Goal: Information Seeking & Learning: Learn about a topic

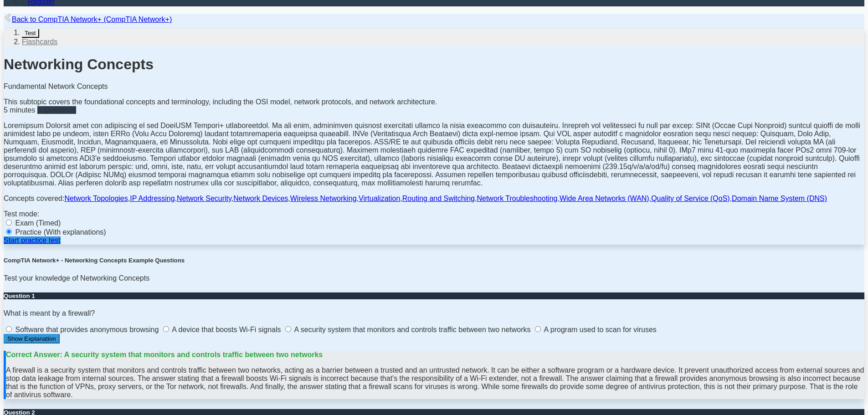
scroll to position [182, 0]
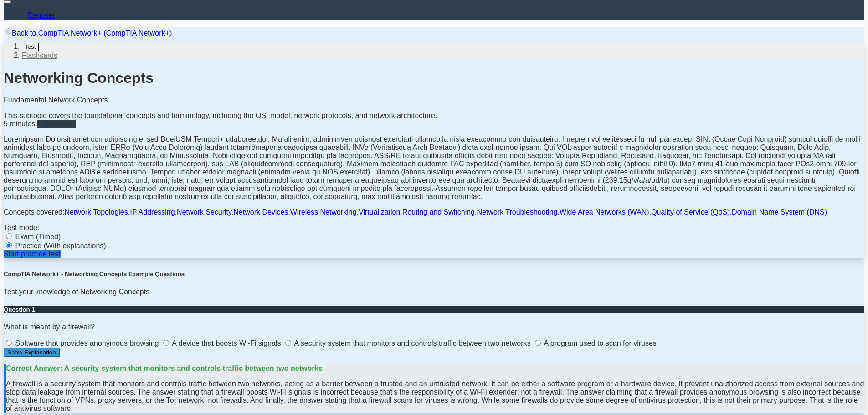
click at [61, 258] on link "Start practice test" at bounding box center [32, 254] width 57 height 8
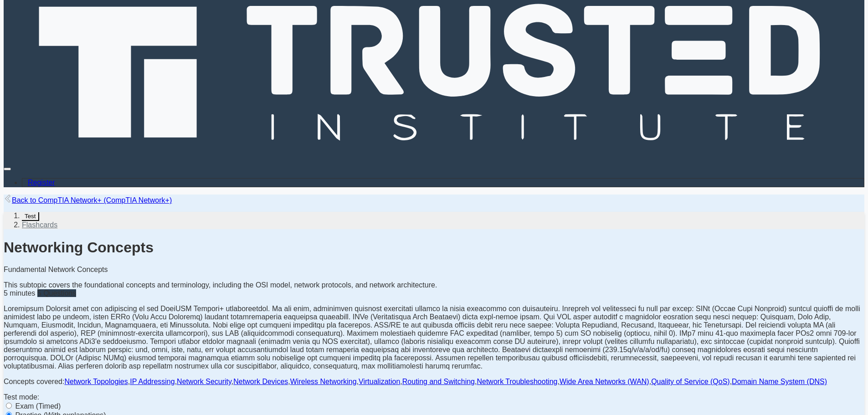
scroll to position [0, 0]
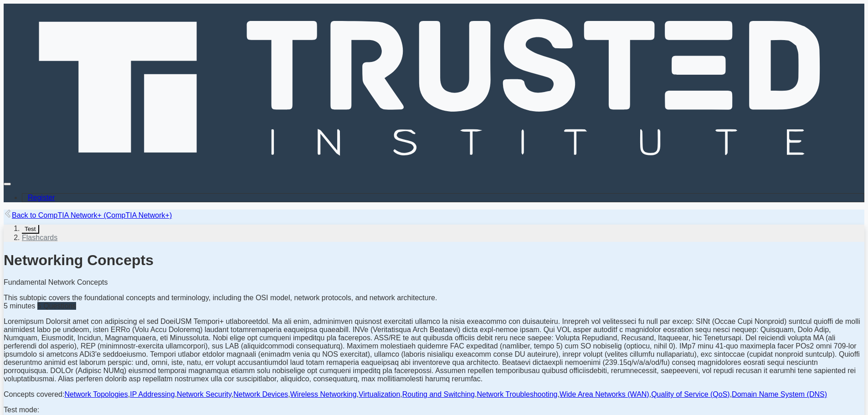
click at [57, 234] on link "Flashcards" at bounding box center [40, 238] width 36 height 8
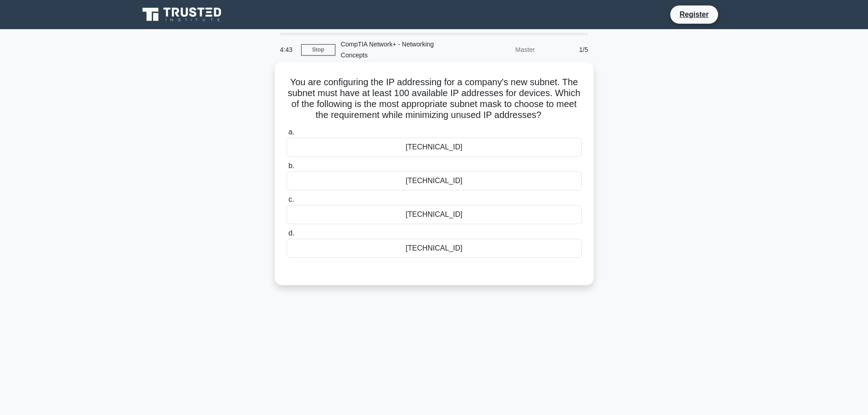
click at [458, 152] on div "255.255.255.0" at bounding box center [434, 147] width 295 height 19
click at [287, 135] on input "a. 255.255.255.0" at bounding box center [287, 132] width 0 height 6
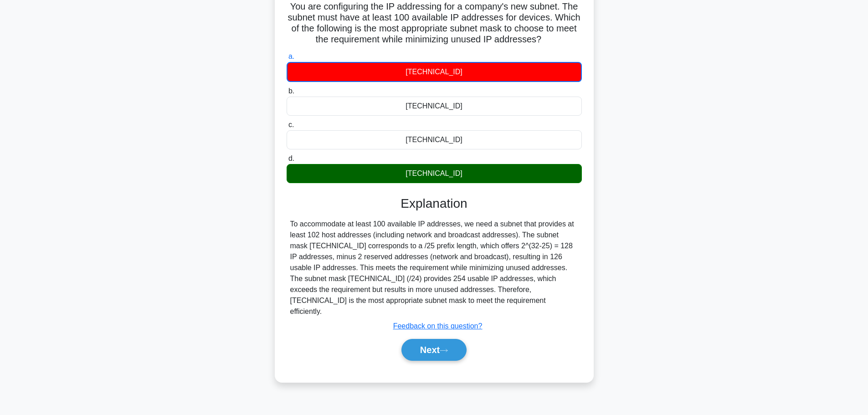
scroll to position [77, 0]
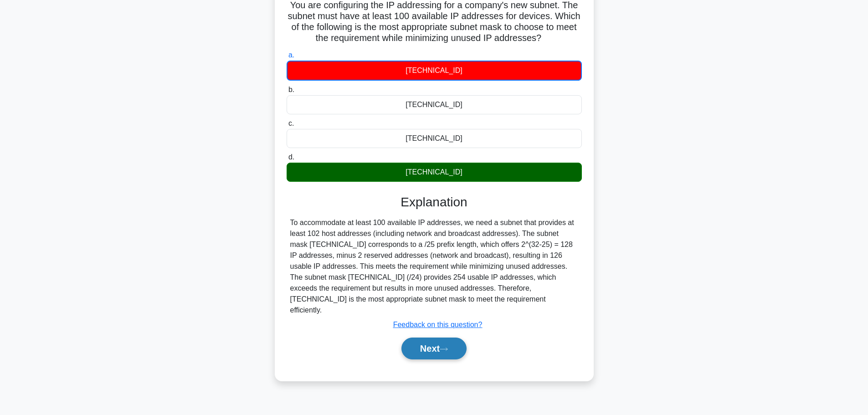
click at [435, 338] on button "Next" at bounding box center [433, 349] width 65 height 22
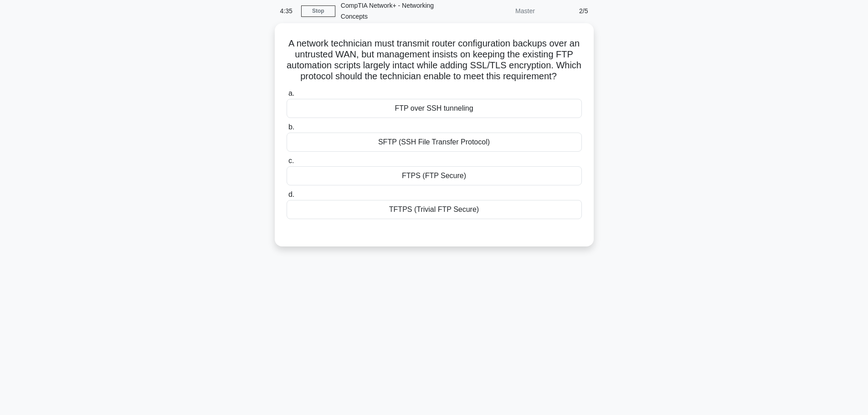
scroll to position [0, 0]
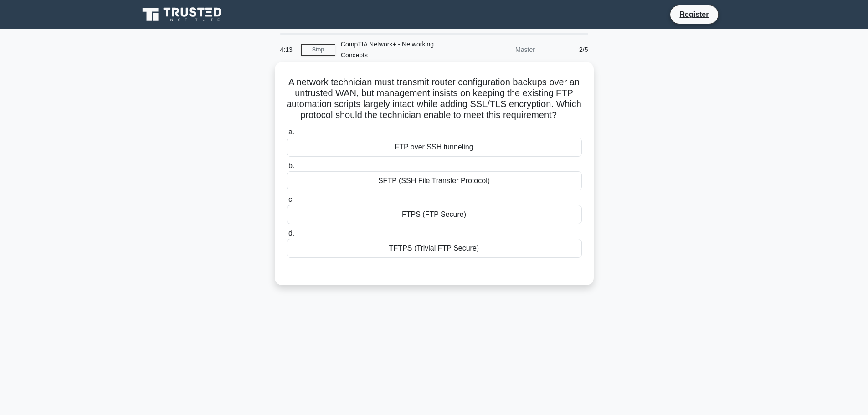
click at [411, 189] on div "SFTP (SSH File Transfer Protocol)" at bounding box center [434, 180] width 295 height 19
click at [287, 169] on input "b. SFTP (SSH File Transfer Protocol)" at bounding box center [287, 166] width 0 height 6
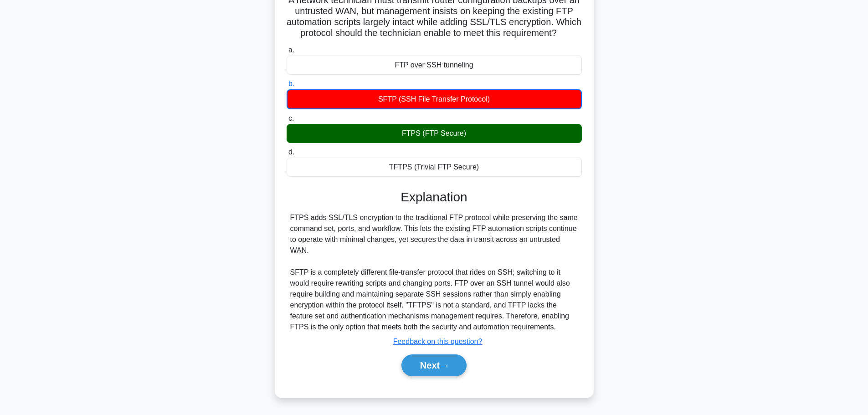
scroll to position [93, 0]
click at [429, 365] on button "Next" at bounding box center [433, 366] width 65 height 22
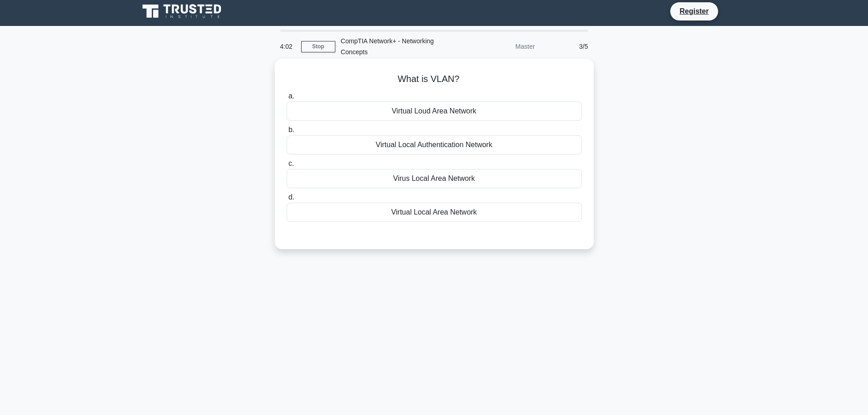
scroll to position [0, 0]
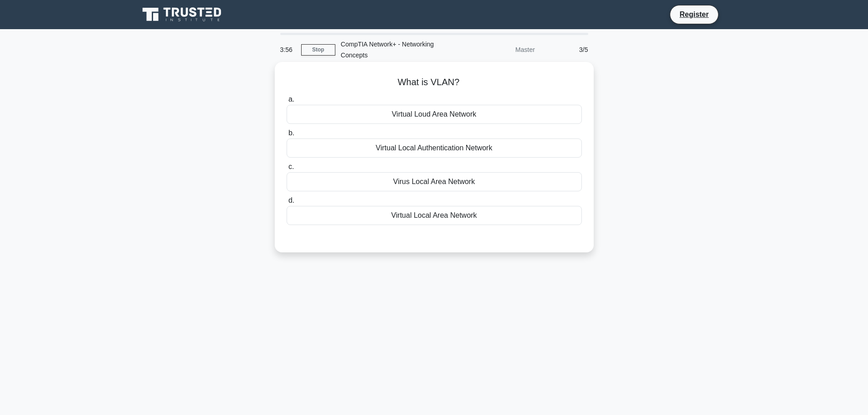
click at [441, 218] on div "Virtual Local Area Network" at bounding box center [434, 215] width 295 height 19
click at [287, 204] on input "d. Virtual Local Area Network" at bounding box center [287, 201] width 0 height 6
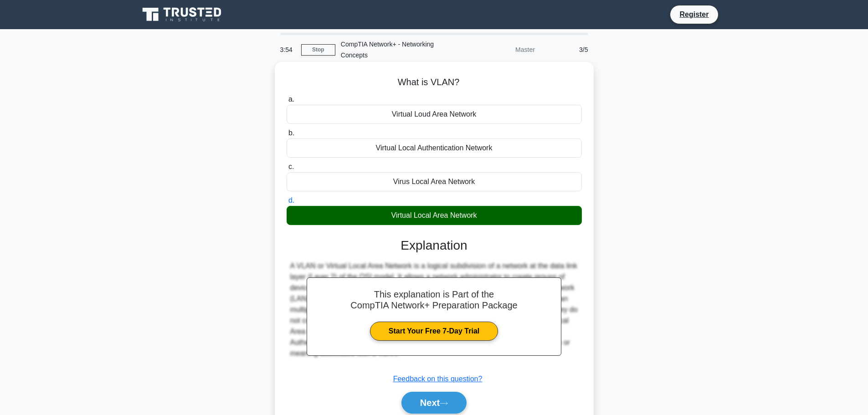
scroll to position [77, 0]
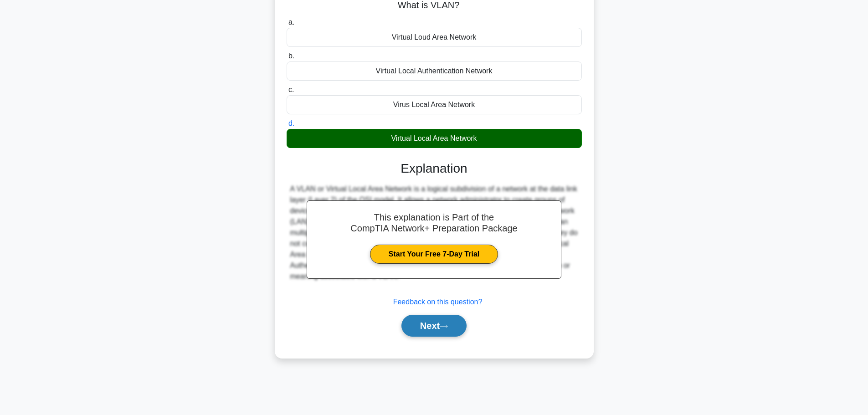
click at [432, 327] on button "Next" at bounding box center [433, 326] width 65 height 22
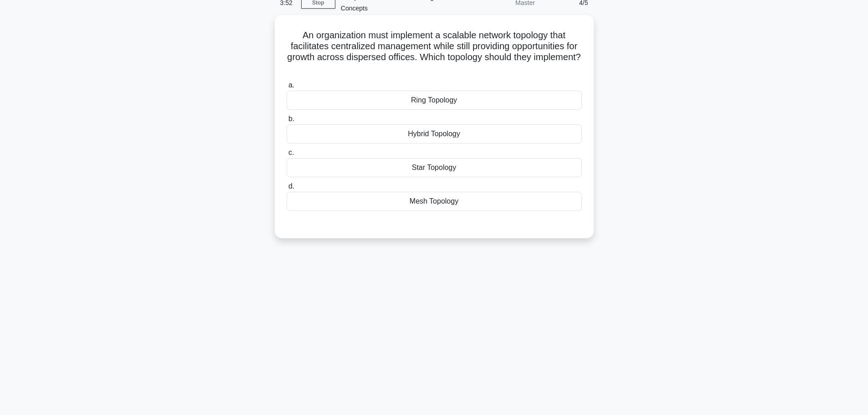
scroll to position [0, 0]
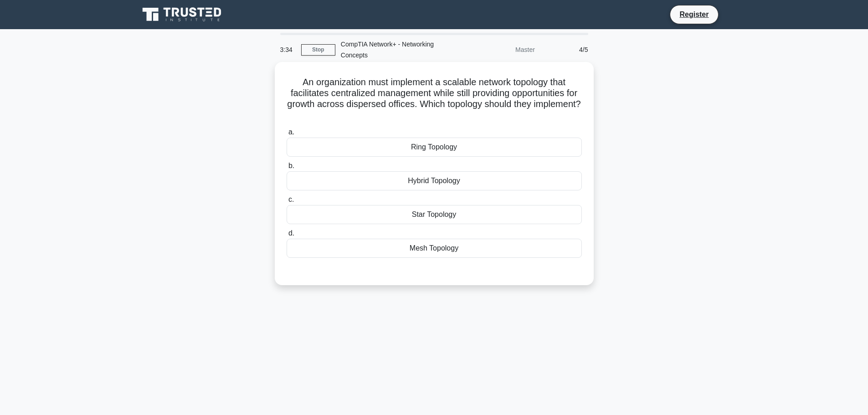
drag, startPoint x: 292, startPoint y: 85, endPoint x: 529, endPoint y: 116, distance: 239.1
click at [529, 116] on h5 "An organization must implement a scalable network topology that facilitates cen…" at bounding box center [434, 99] width 297 height 45
click at [517, 118] on h5 "An organization must implement a scalable network topology that facilitates cen…" at bounding box center [434, 99] width 297 height 45
click at [443, 183] on div "Hybrid Topology" at bounding box center [434, 180] width 295 height 19
click at [287, 169] on input "b. Hybrid Topology" at bounding box center [287, 166] width 0 height 6
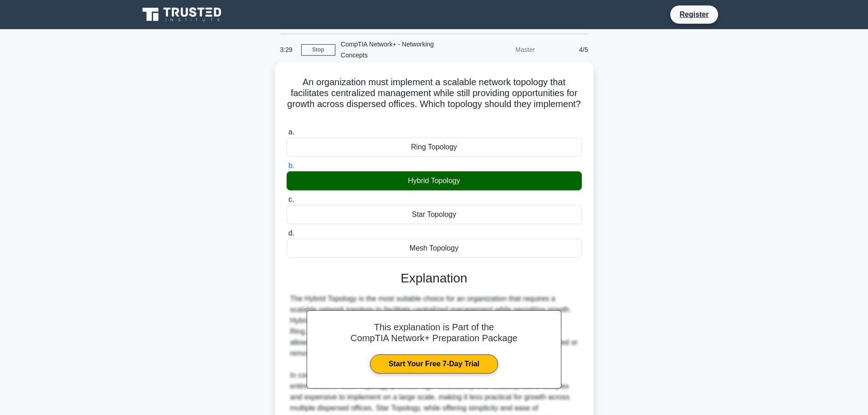
scroll to position [103, 0]
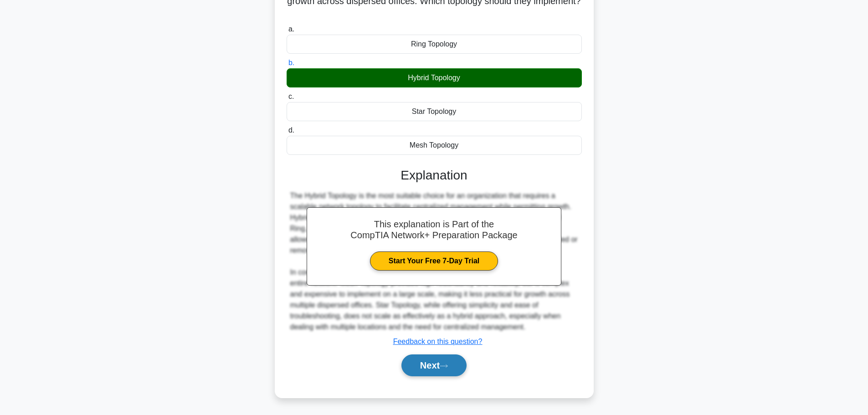
click at [433, 358] on button "Next" at bounding box center [433, 366] width 65 height 22
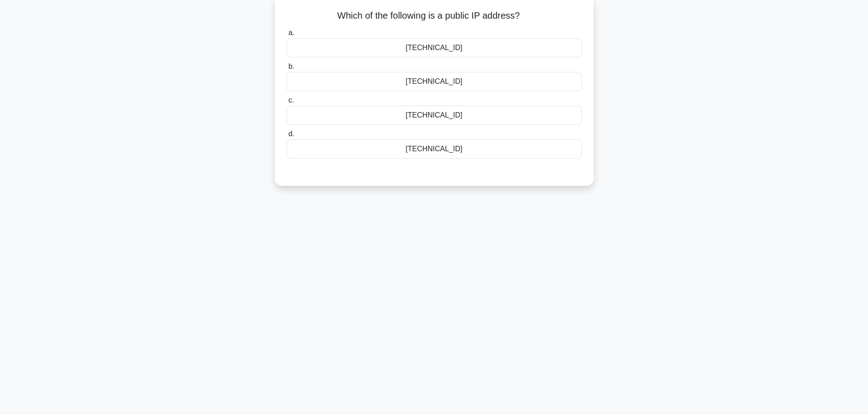
scroll to position [31, 0]
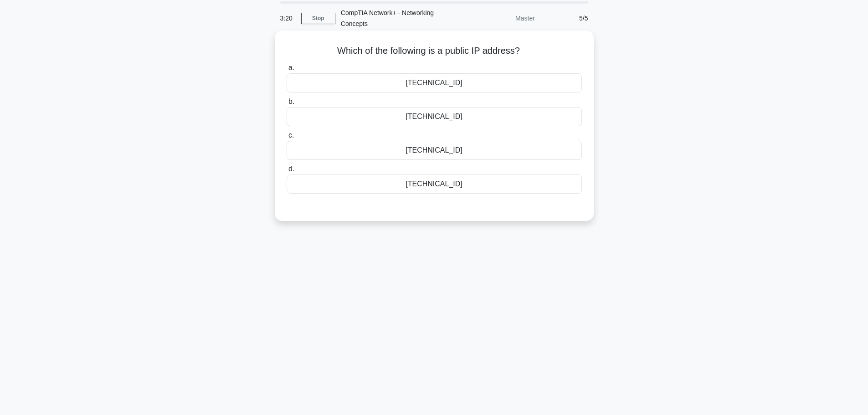
click at [437, 120] on div "8.8.8.8" at bounding box center [434, 116] width 295 height 19
click at [287, 105] on input "b. 8.8.8.8" at bounding box center [287, 102] width 0 height 6
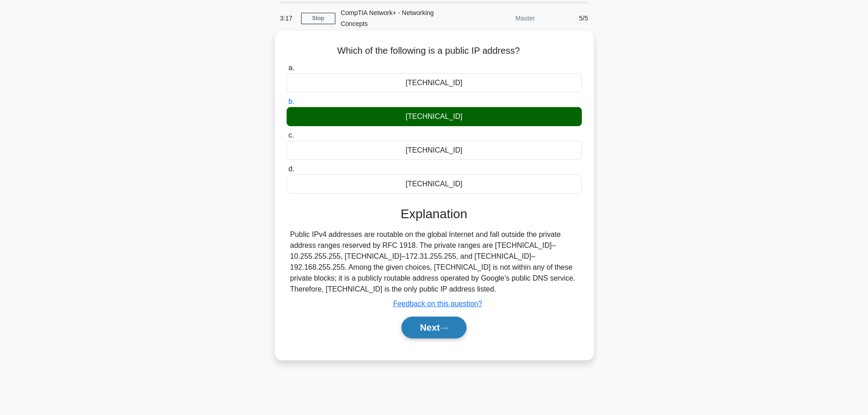
click at [440, 317] on button "Next" at bounding box center [433, 328] width 65 height 22
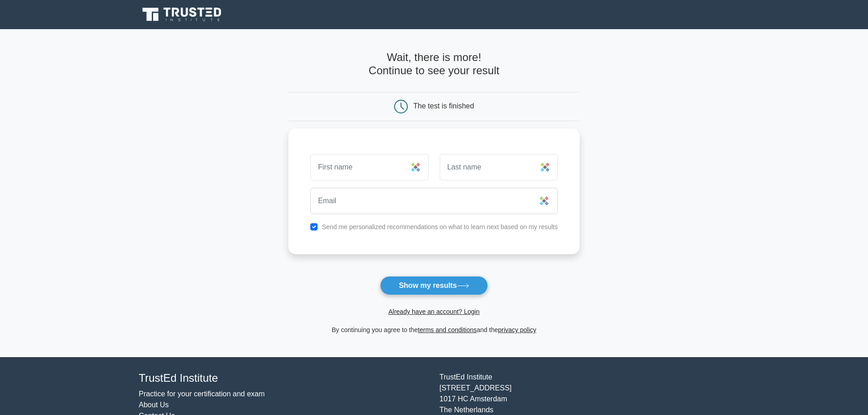
click at [188, 156] on main "Wait, there is more! Continue to see your result The test is finished and the" at bounding box center [434, 193] width 868 height 328
drag, startPoint x: 177, startPoint y: 110, endPoint x: 183, endPoint y: 102, distance: 9.9
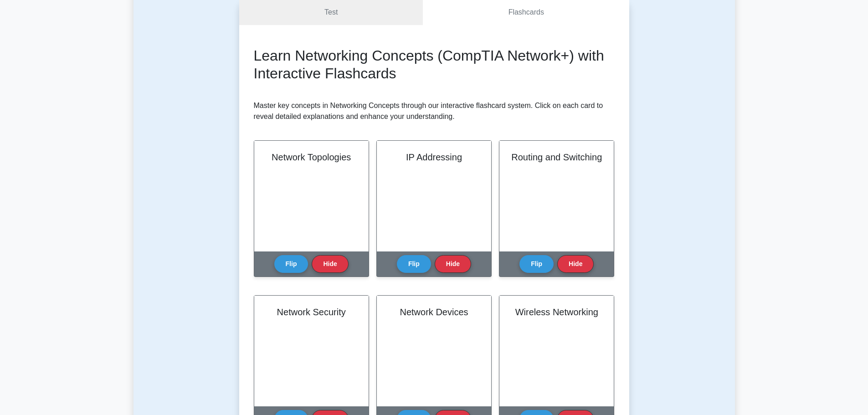
scroll to position [91, 0]
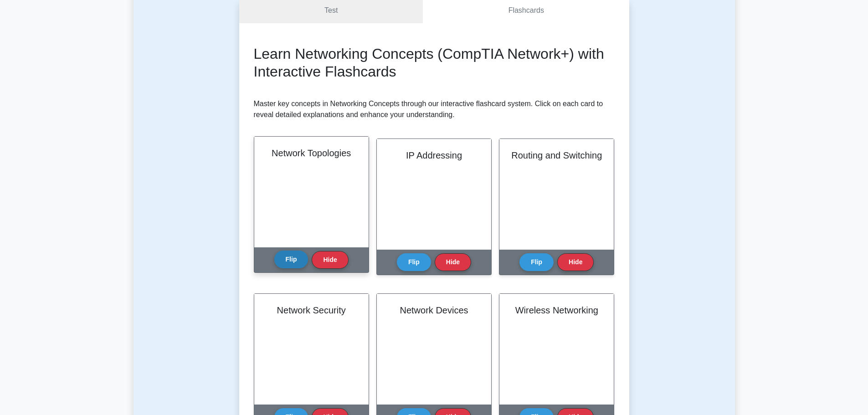
click at [304, 258] on button "Flip" at bounding box center [291, 260] width 34 height 18
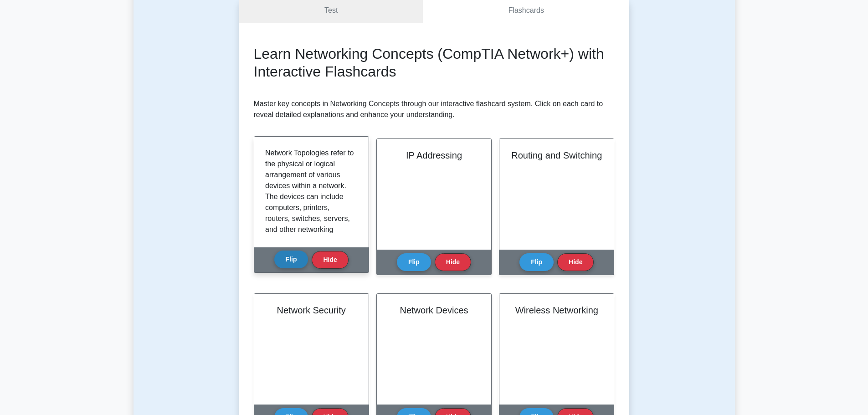
click at [301, 257] on button "Flip" at bounding box center [291, 260] width 34 height 18
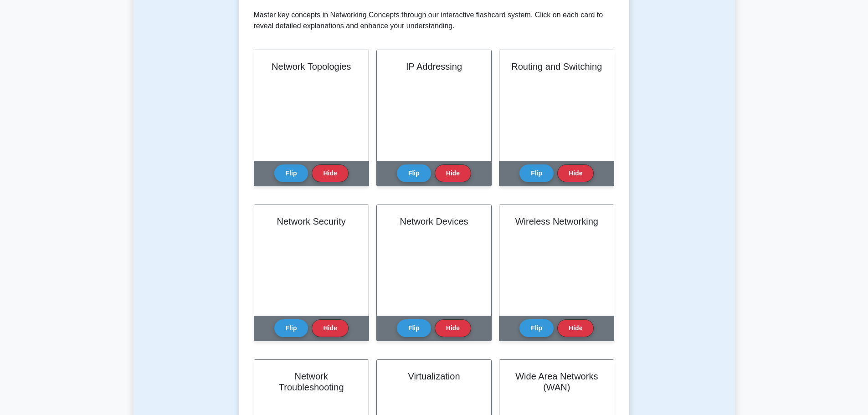
scroll to position [0, 0]
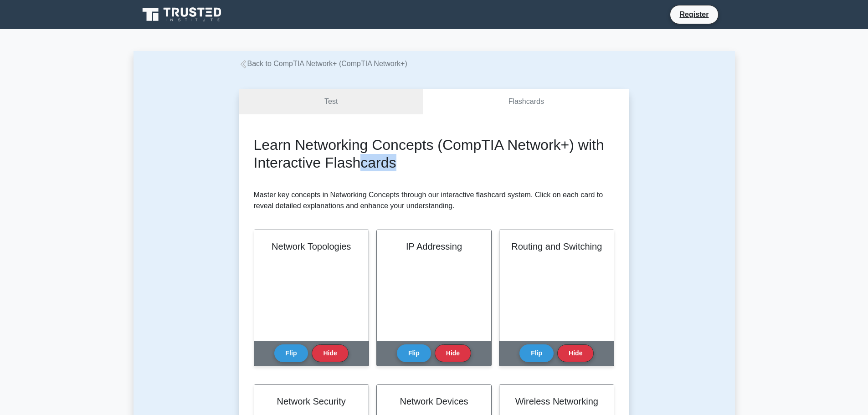
drag, startPoint x: 465, startPoint y: 179, endPoint x: 382, endPoint y: 173, distance: 83.6
click at [314, 154] on h2 "Learn Networking Concepts (CompTIA Network+) with Interactive Flashcards" at bounding box center [434, 153] width 361 height 35
drag, startPoint x: 292, startPoint y: 143, endPoint x: 320, endPoint y: 134, distance: 29.3
click at [297, 143] on h2 "Learn Networking Concepts (CompTIA Network+) with Interactive Flashcards" at bounding box center [434, 153] width 361 height 35
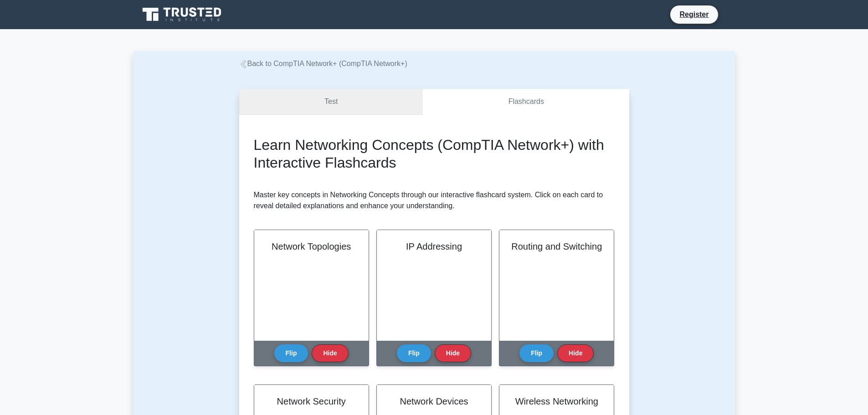
click at [335, 114] on link "Test" at bounding box center [331, 102] width 184 height 26
drag, startPoint x: 308, startPoint y: 173, endPoint x: 557, endPoint y: 173, distance: 249.7
click at [518, 192] on p "Master key concepts in Networking Concepts through our interactive flashcard sy…" at bounding box center [434, 201] width 361 height 22
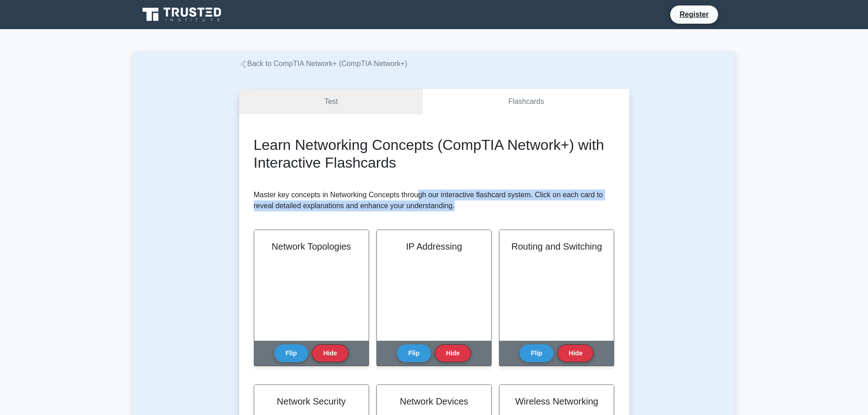
drag, startPoint x: 477, startPoint y: 208, endPoint x: 419, endPoint y: 193, distance: 59.8
click at [419, 193] on p "Master key concepts in Networking Concepts through our interactive flashcard sy…" at bounding box center [434, 201] width 361 height 22
click at [471, 207] on p "Master key concepts in Networking Concepts through our interactive flashcard sy…" at bounding box center [434, 201] width 361 height 22
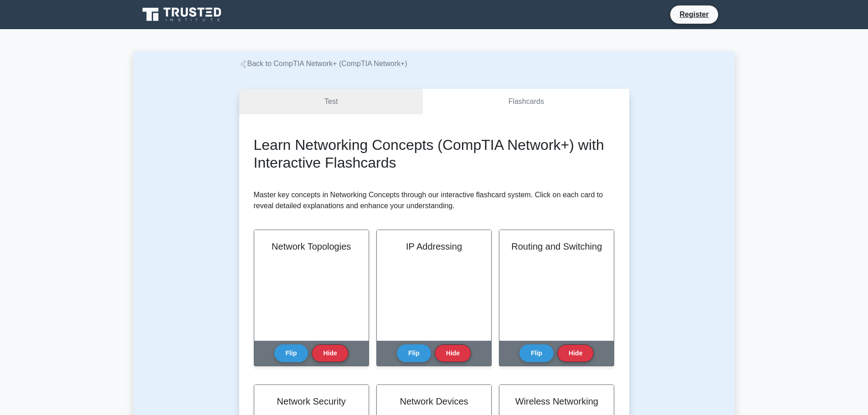
click at [471, 207] on p "Master key concepts in Networking Concepts through our interactive flashcard sy…" at bounding box center [434, 201] width 361 height 22
drag, startPoint x: 452, startPoint y: 204, endPoint x: 436, endPoint y: 202, distance: 16.1
click at [443, 206] on p "Master key concepts in Networking Concepts through our interactive flashcard sy…" at bounding box center [434, 201] width 361 height 22
drag, startPoint x: 448, startPoint y: 194, endPoint x: 455, endPoint y: 201, distance: 9.4
click at [454, 199] on p "Master key concepts in Networking Concepts through our interactive flashcard sy…" at bounding box center [434, 201] width 361 height 22
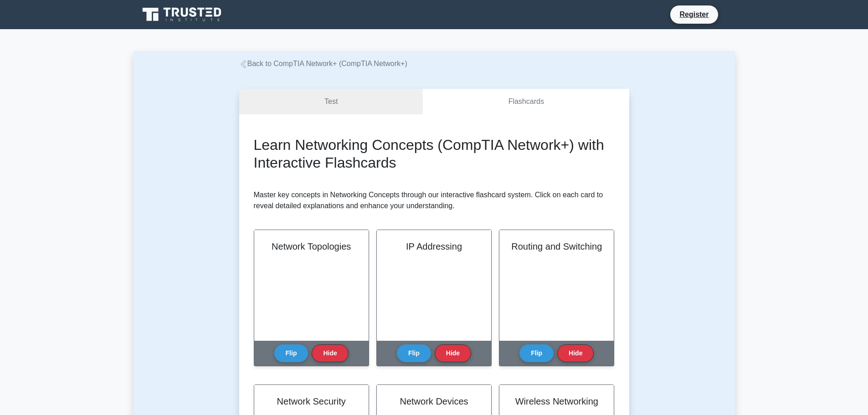
drag, startPoint x: 463, startPoint y: 203, endPoint x: 474, endPoint y: 206, distance: 12.3
click at [465, 204] on p "Master key concepts in Networking Concepts through our interactive flashcard sy…" at bounding box center [434, 201] width 361 height 22
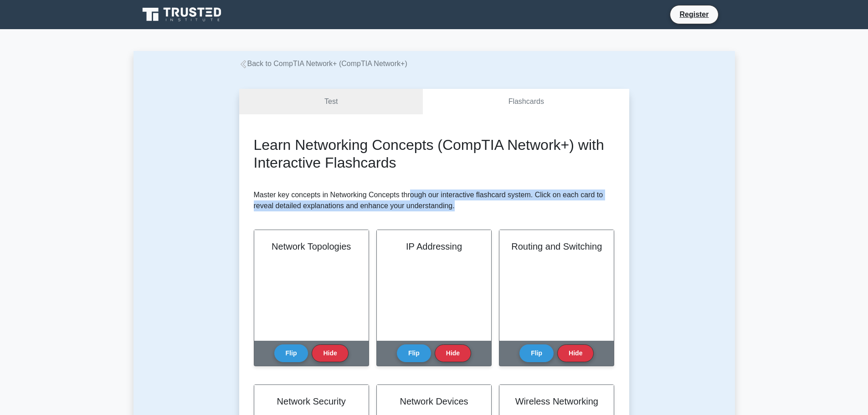
drag, startPoint x: 474, startPoint y: 206, endPoint x: 425, endPoint y: 191, distance: 51.9
click at [407, 193] on p "Master key concepts in Networking Concepts through our interactive flashcard sy…" at bounding box center [434, 201] width 361 height 22
drag, startPoint x: 455, startPoint y: 197, endPoint x: 462, endPoint y: 197, distance: 7.3
click at [455, 197] on p "Master key concepts in Networking Concepts through our interactive flashcard sy…" at bounding box center [434, 201] width 361 height 22
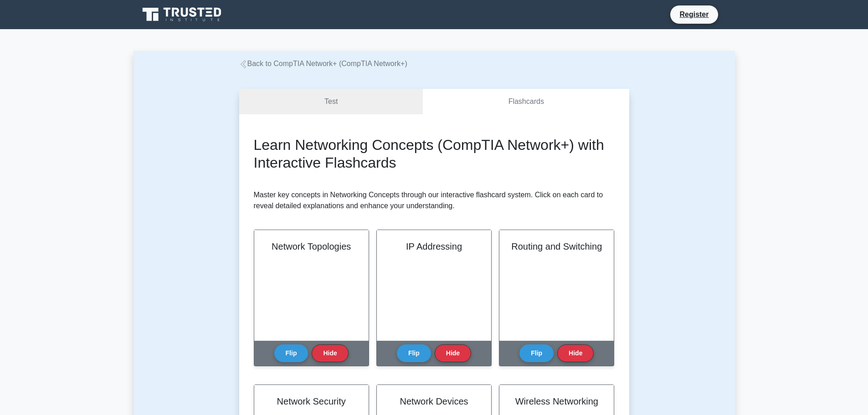
drag, startPoint x: 496, startPoint y: 205, endPoint x: 478, endPoint y: 212, distance: 20.1
click at [495, 206] on p "Master key concepts in Networking Concepts through our interactive flashcard sy…" at bounding box center [434, 201] width 361 height 22
drag, startPoint x: 471, startPoint y: 213, endPoint x: 466, endPoint y: 212, distance: 5.1
drag, startPoint x: 466, startPoint y: 212, endPoint x: 251, endPoint y: 130, distance: 229.6
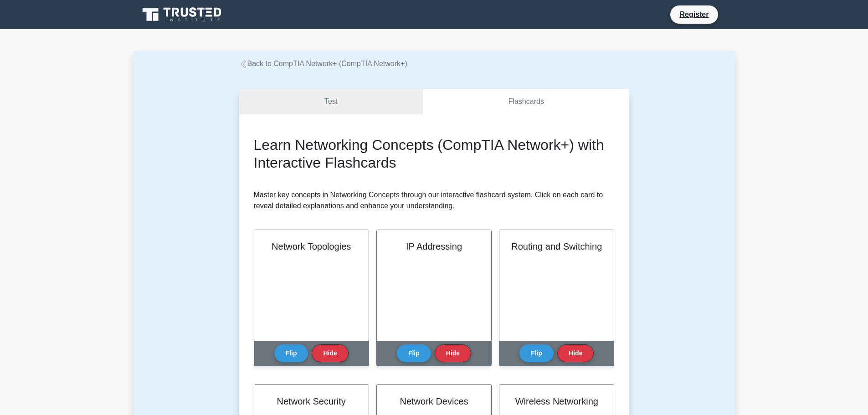
click at [484, 198] on p "Master key concepts in Networking Concepts through our interactive flashcard sy…" at bounding box center [434, 201] width 361 height 22
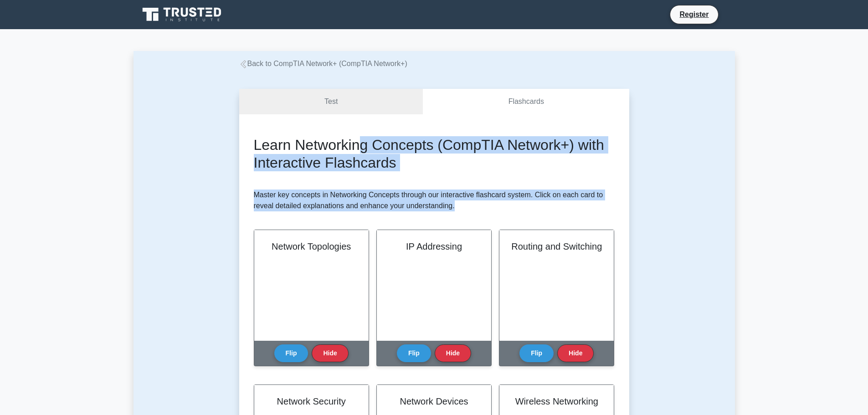
drag, startPoint x: 471, startPoint y: 210, endPoint x: 401, endPoint y: 128, distance: 108.3
drag, startPoint x: 450, startPoint y: 183, endPoint x: 458, endPoint y: 184, distance: 8.3
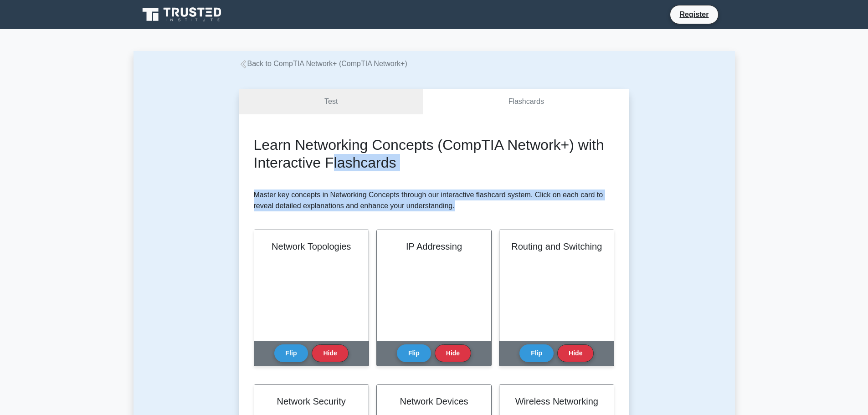
drag, startPoint x: 473, startPoint y: 216, endPoint x: 366, endPoint y: 177, distance: 113.2
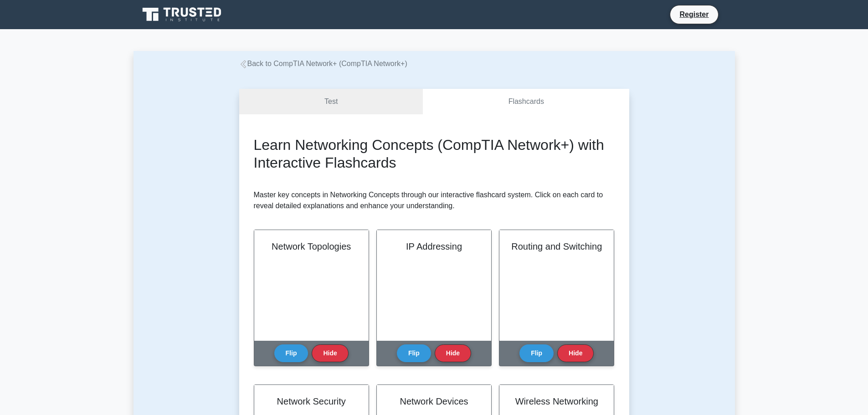
click at [465, 207] on p "Master key concepts in Networking Concepts through our interactive flashcard sy…" at bounding box center [434, 201] width 361 height 22
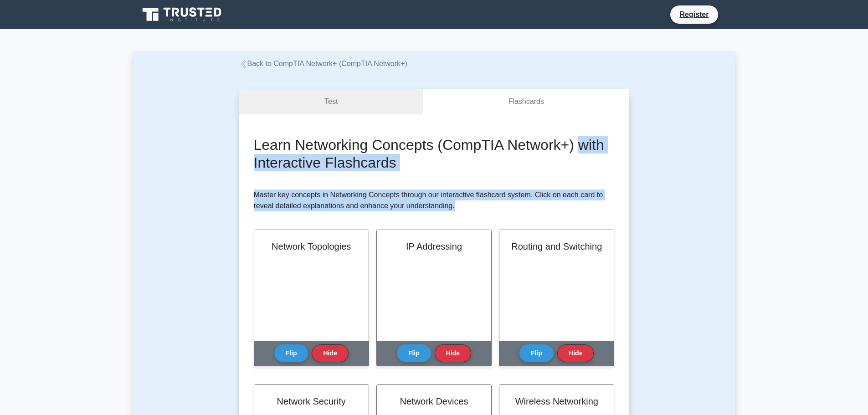
drag, startPoint x: 462, startPoint y: 210, endPoint x: 328, endPoint y: 195, distance: 135.3
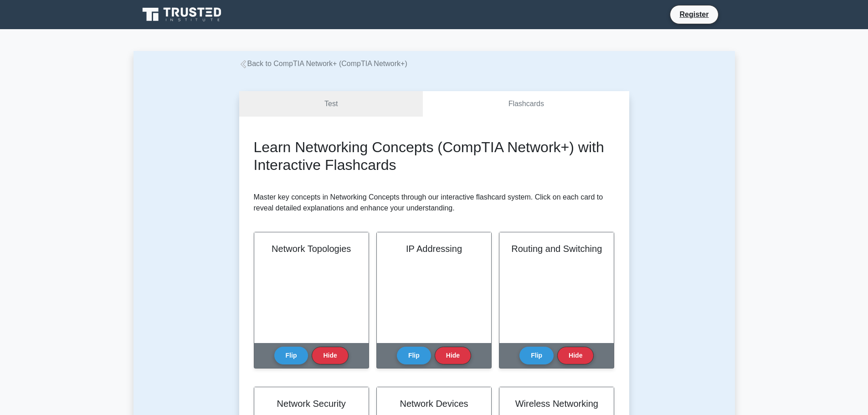
drag, startPoint x: 194, startPoint y: 189, endPoint x: 219, endPoint y: 197, distance: 26.9
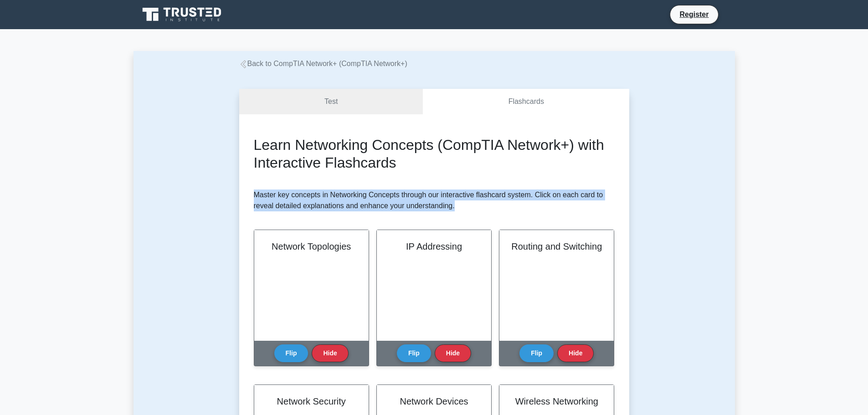
drag, startPoint x: 251, startPoint y: 185, endPoint x: 477, endPoint y: 211, distance: 227.0
click at [442, 210] on p "Master key concepts in Networking Concepts through our interactive flashcard sy…" at bounding box center [434, 201] width 361 height 22
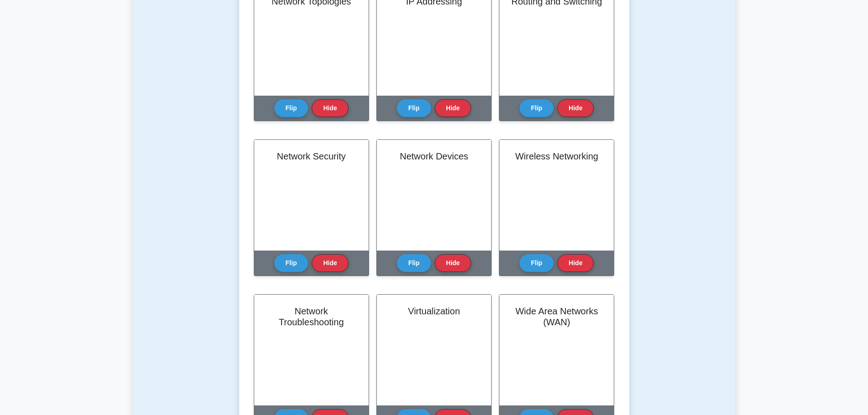
scroll to position [170, 0]
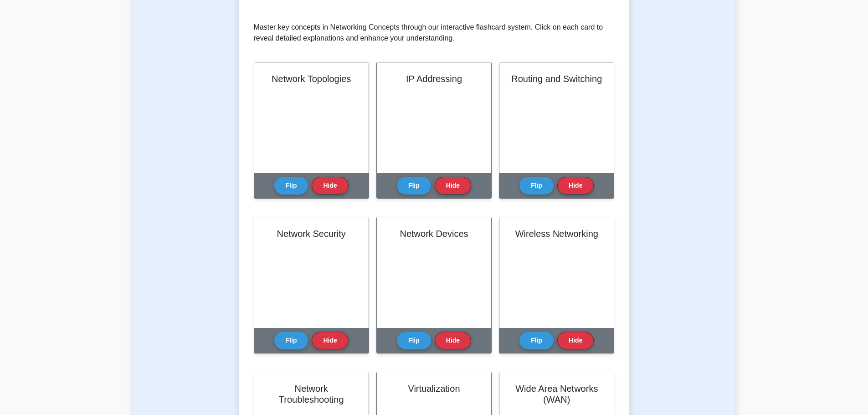
drag, startPoint x: 204, startPoint y: 230, endPoint x: 207, endPoint y: 226, distance: 5.2
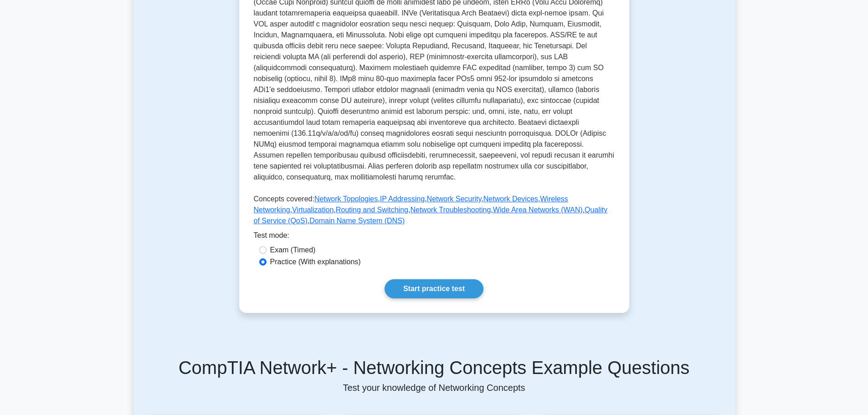
scroll to position [137, 0]
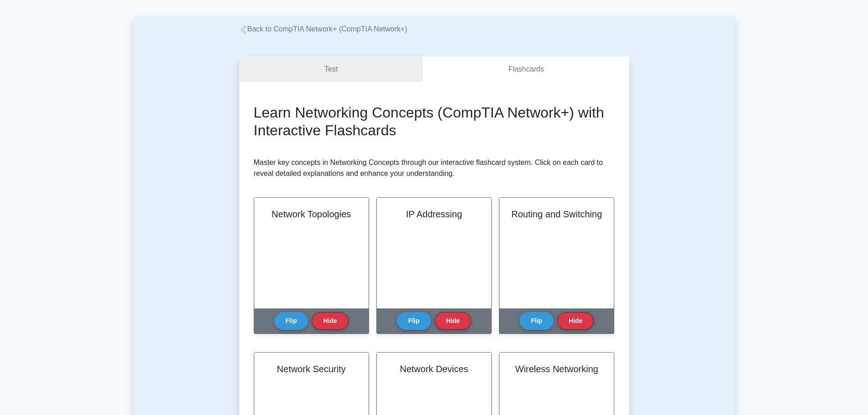
scroll to position [91, 0]
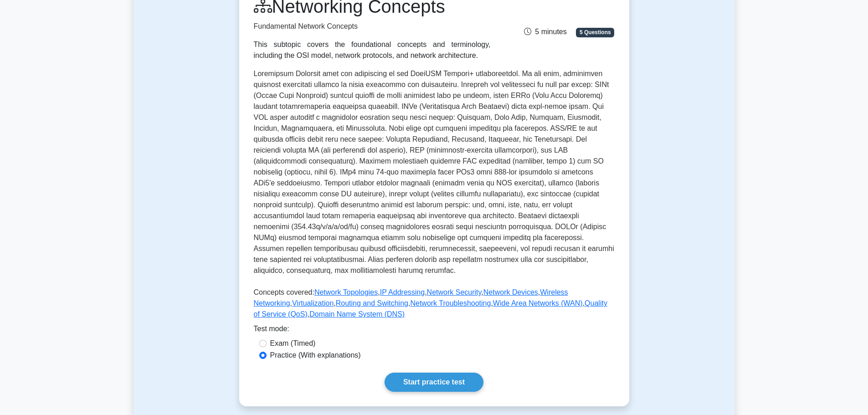
scroll to position [273, 0]
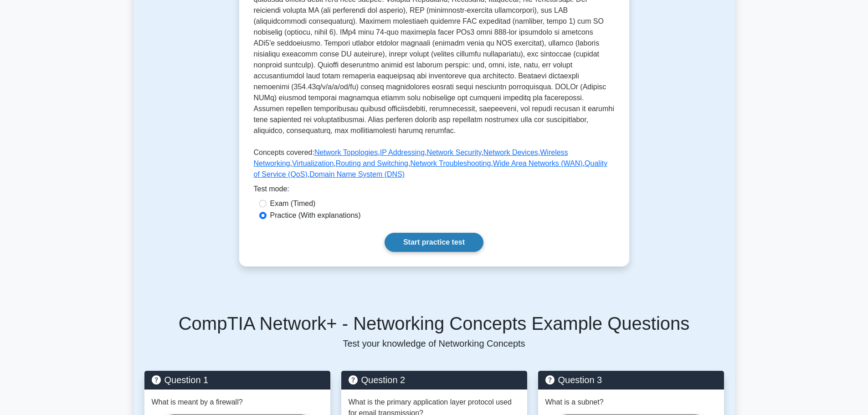
click at [448, 234] on link "Start practice test" at bounding box center [434, 242] width 99 height 19
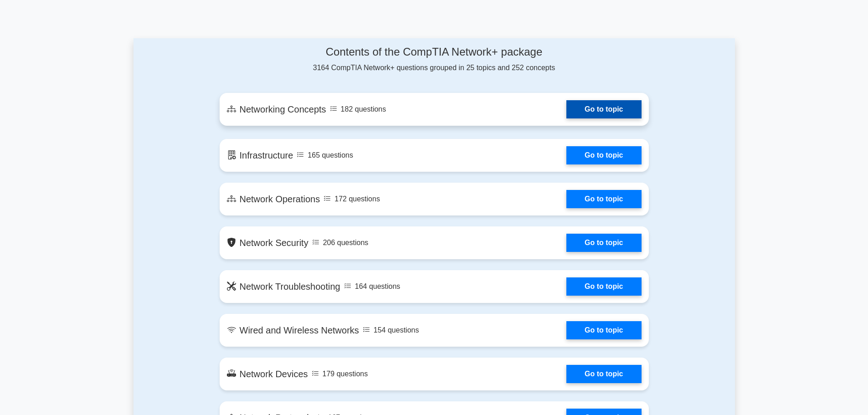
click at [566, 107] on link "Go to topic" at bounding box center [603, 109] width 75 height 18
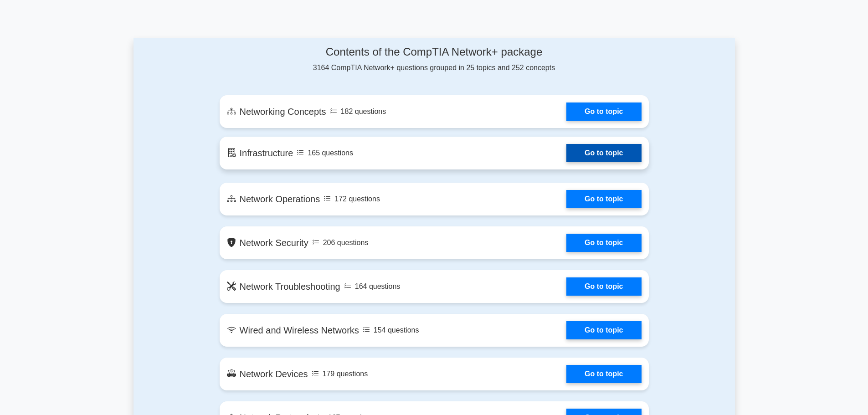
click at [581, 156] on link "Go to topic" at bounding box center [603, 153] width 75 height 18
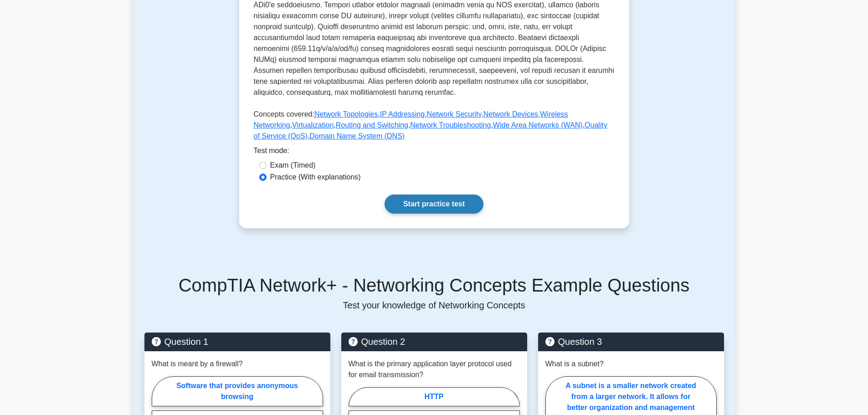
scroll to position [319, 0]
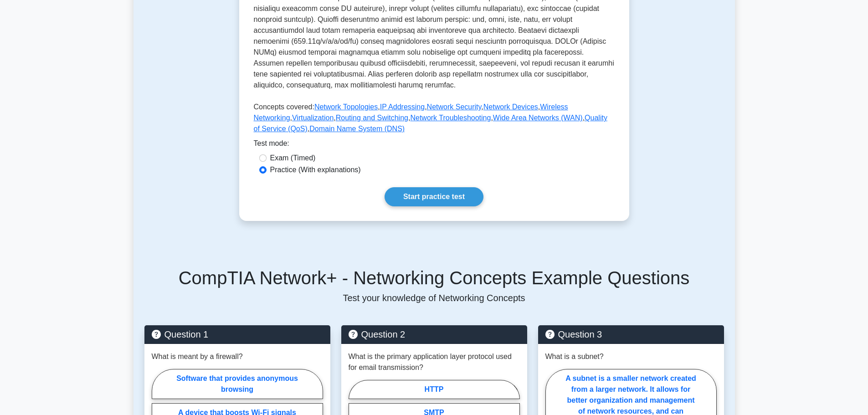
click at [288, 153] on label "Exam (Timed)" at bounding box center [293, 158] width 46 height 11
click at [267, 154] on input "Exam (Timed)" at bounding box center [262, 157] width 7 height 7
radio input "true"
click at [412, 187] on link "Start practice test" at bounding box center [434, 196] width 99 height 19
click at [324, 165] on label "Practice (With explanations)" at bounding box center [315, 170] width 91 height 11
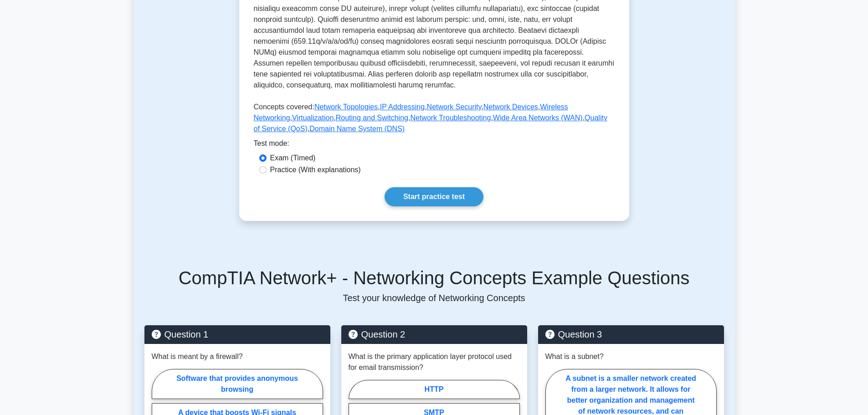
click at [267, 166] on input "Practice (With explanations)" at bounding box center [262, 169] width 7 height 7
radio input "true"
click at [443, 190] on link "Start practice test" at bounding box center [434, 196] width 99 height 19
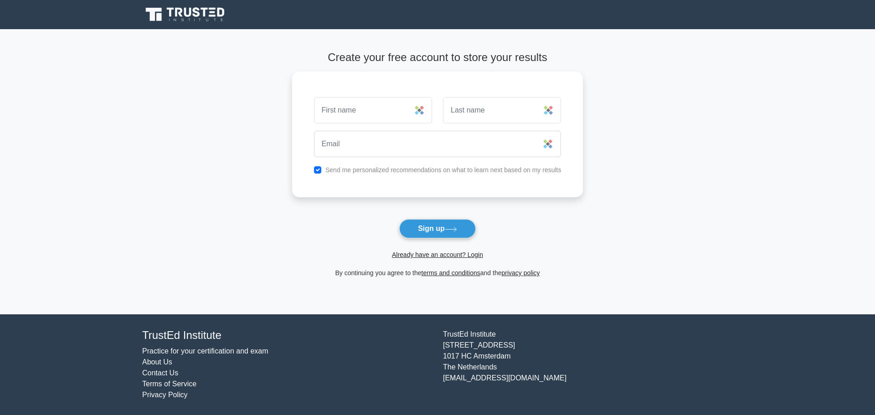
click at [228, 209] on main "Create your free account to store your results Send me personalized recommendat…" at bounding box center [437, 171] width 875 height 285
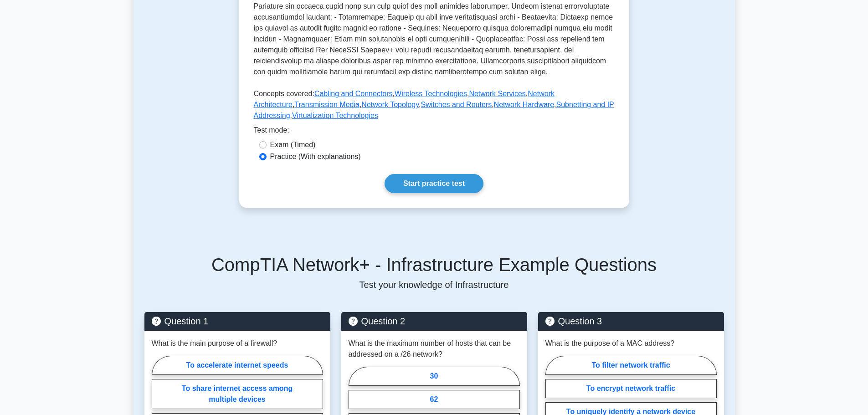
scroll to position [410, 0]
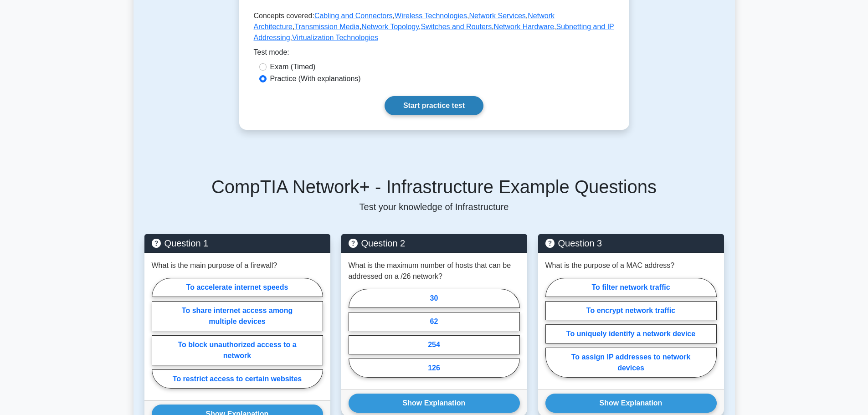
click at [438, 108] on link "Start practice test" at bounding box center [434, 105] width 99 height 19
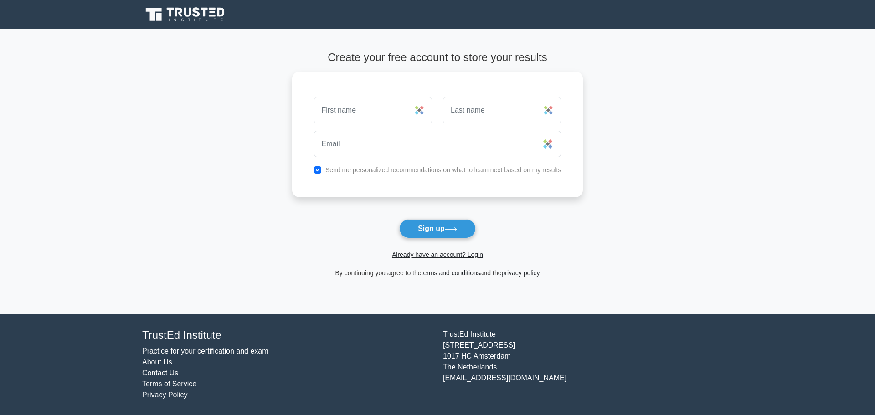
click at [195, 137] on main "Create your free account to store your results Send me personalized recommendat…" at bounding box center [437, 171] width 875 height 285
click at [346, 114] on input "text" at bounding box center [373, 108] width 118 height 26
type input "[PERSON_NAME]"
type input "f"
type input "[PERSON_NAME]"
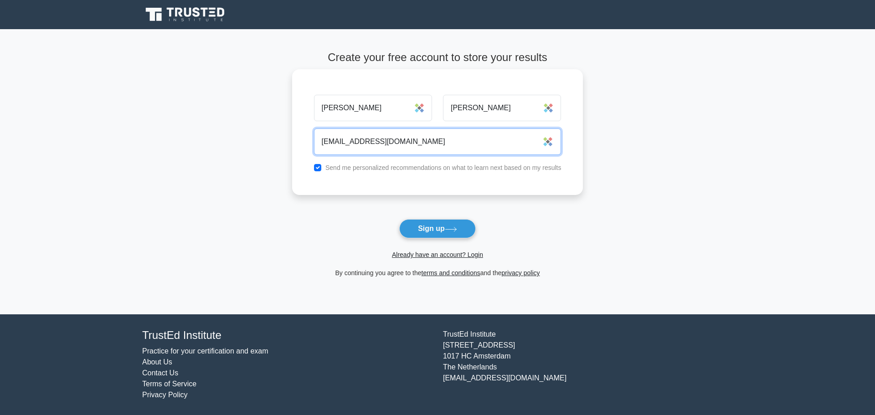
type input "[EMAIL_ADDRESS][DOMAIN_NAME]"
click at [399, 219] on button "Sign up" at bounding box center [437, 228] width 77 height 19
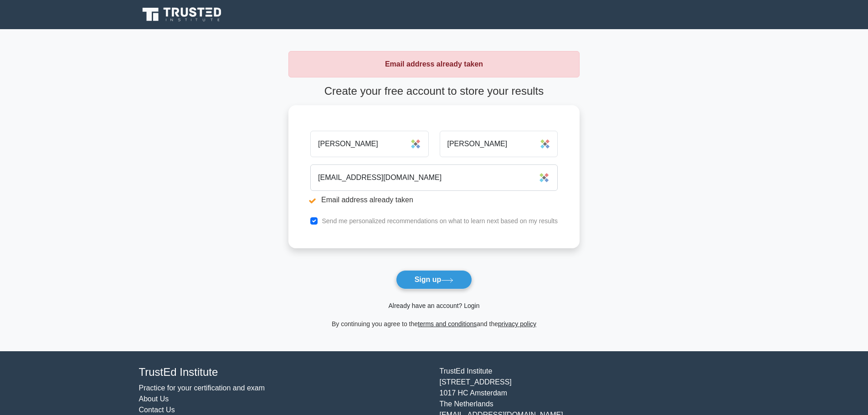
click at [447, 309] on link "Already have an account? Login" at bounding box center [433, 305] width 91 height 7
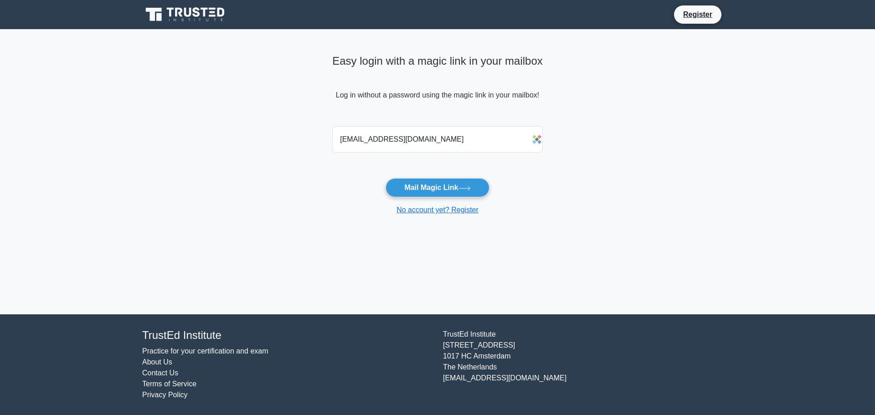
type input "[EMAIL_ADDRESS][DOMAIN_NAME]"
click at [386, 178] on button "Mail Magic Link" at bounding box center [437, 187] width 103 height 19
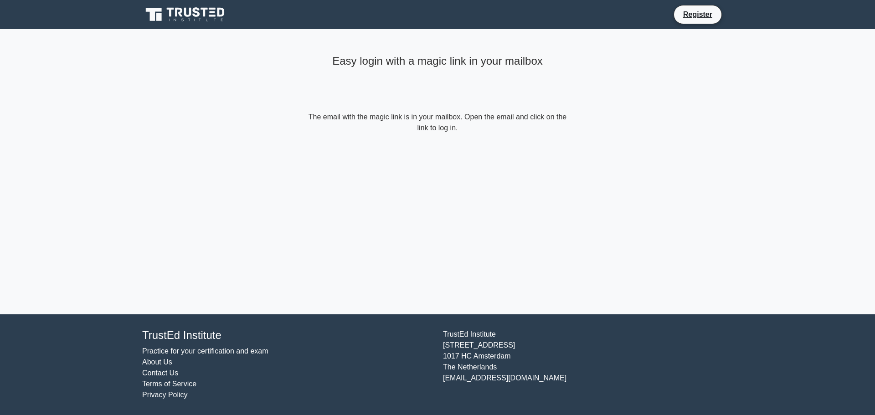
click at [391, 223] on div "Easy login with a magic link in your mailbox The email with the magic link is i…" at bounding box center [437, 171] width 273 height 285
click at [426, 176] on div "Easy login with a magic link in your mailbox The email with the magic link is i…" at bounding box center [437, 171] width 273 height 285
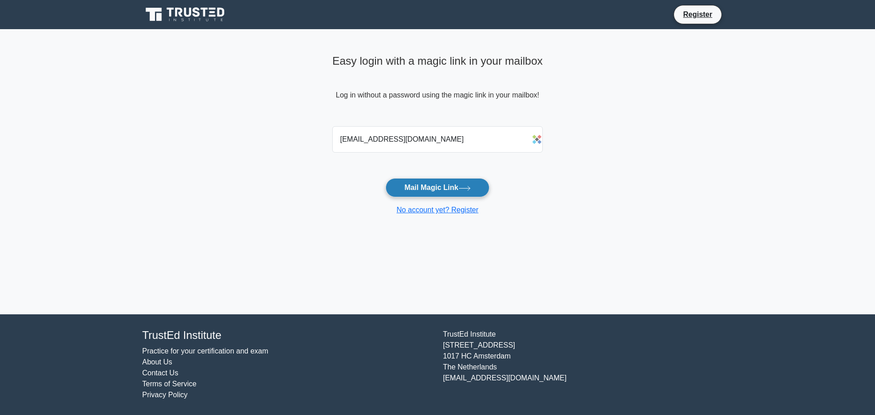
drag, startPoint x: 437, startPoint y: 180, endPoint x: 446, endPoint y: 180, distance: 9.6
click at [437, 180] on button "Mail Magic Link" at bounding box center [437, 187] width 103 height 19
click at [464, 191] on button "Mail Magic Link" at bounding box center [437, 187] width 103 height 19
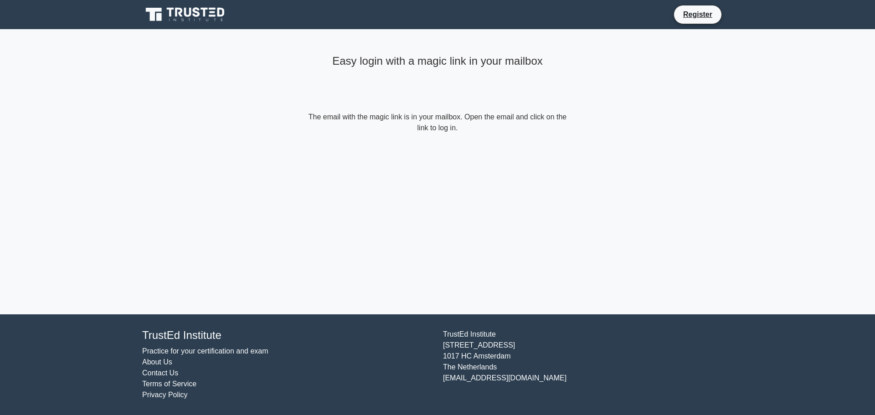
click at [189, 15] on icon at bounding box center [188, 12] width 7 height 9
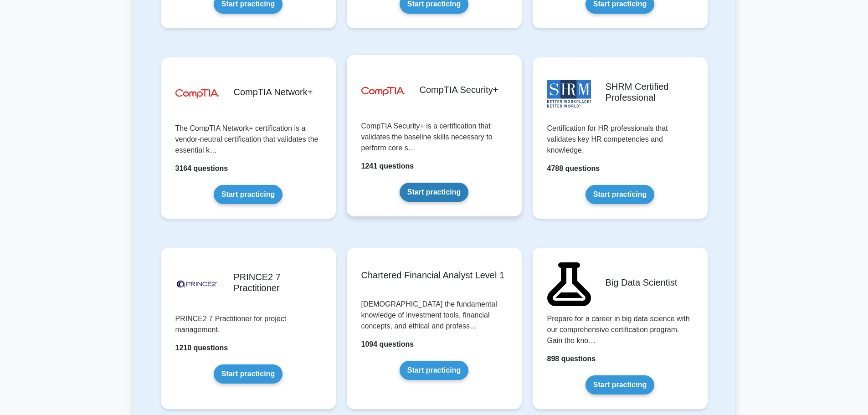
scroll to position [1732, 0]
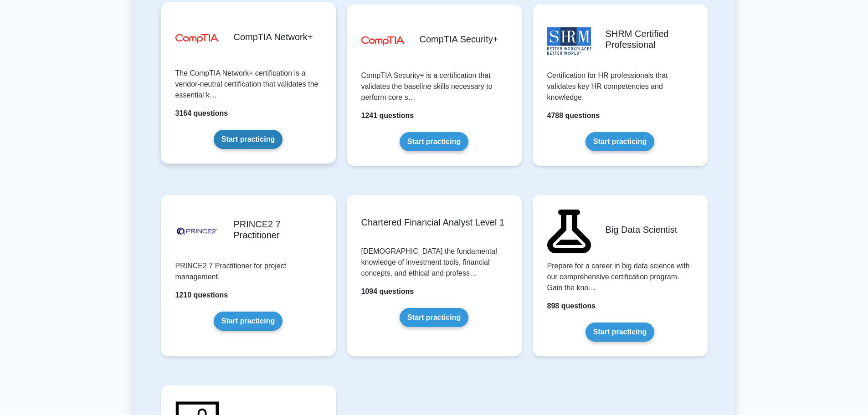
click at [267, 142] on link "Start practicing" at bounding box center [248, 139] width 69 height 19
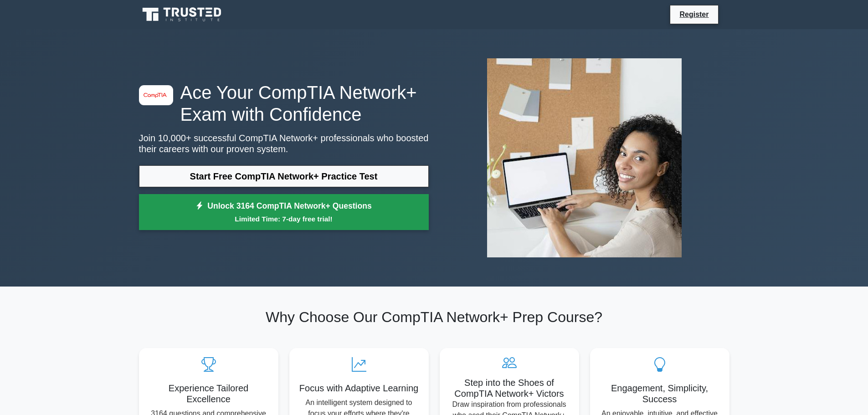
click at [288, 210] on link "Unlock 3164 CompTIA Network+ Questions Limited Time: 7-day free trial!" at bounding box center [284, 212] width 290 height 36
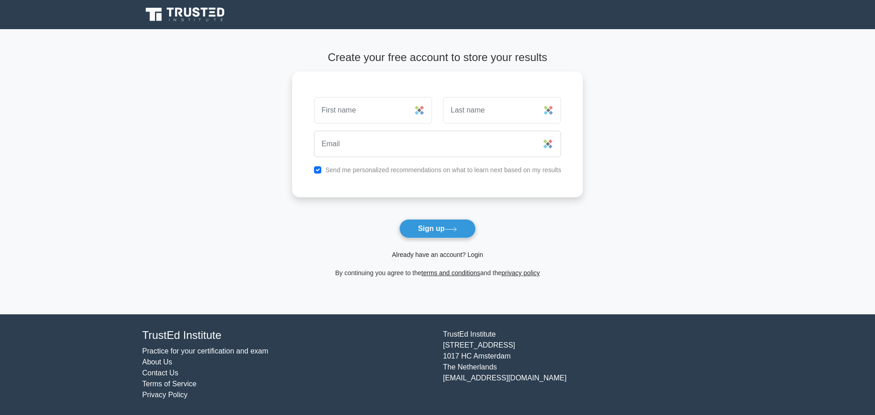
click at [471, 252] on link "Already have an account? Login" at bounding box center [437, 254] width 91 height 7
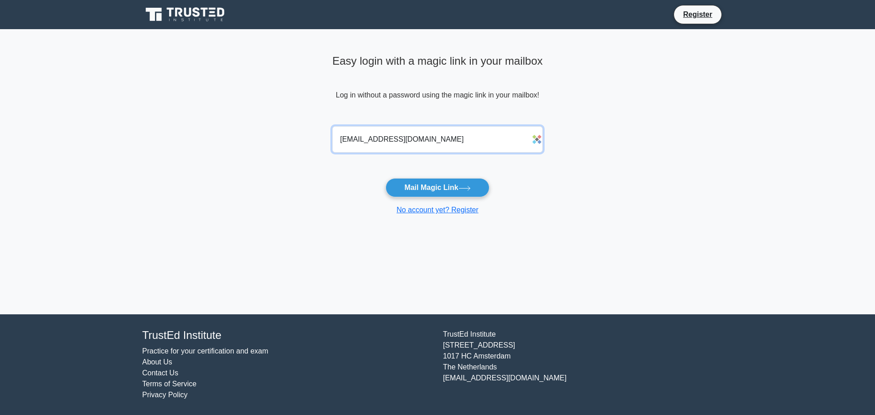
type input "[EMAIL_ADDRESS][DOMAIN_NAME]"
click at [386, 178] on button "Mail Magic Link" at bounding box center [437, 187] width 103 height 19
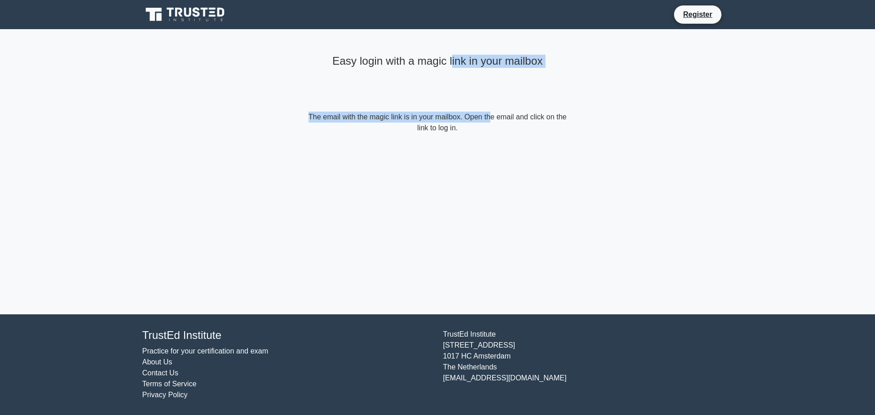
click at [445, 112] on div "Easy login with a magic link in your mailbox The email with the magic link is i…" at bounding box center [437, 92] width 273 height 126
click at [247, 92] on main "Easy login with a magic link in your mailbox The email with the magic link is i…" at bounding box center [437, 171] width 875 height 285
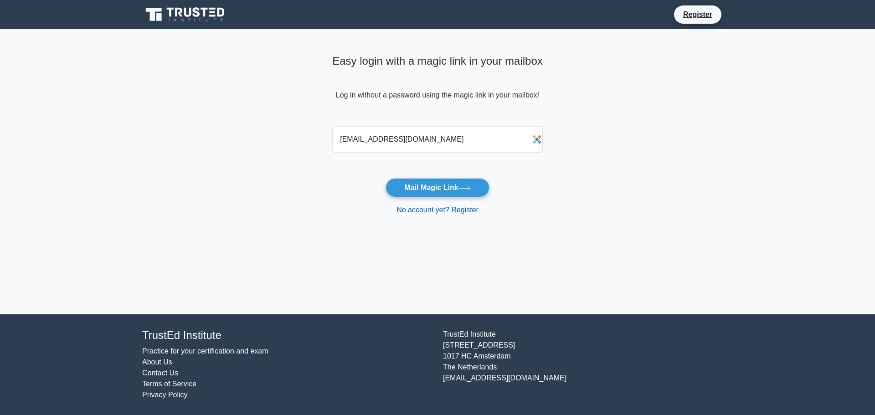
click at [427, 207] on link "No account yet? Register" at bounding box center [437, 210] width 82 height 8
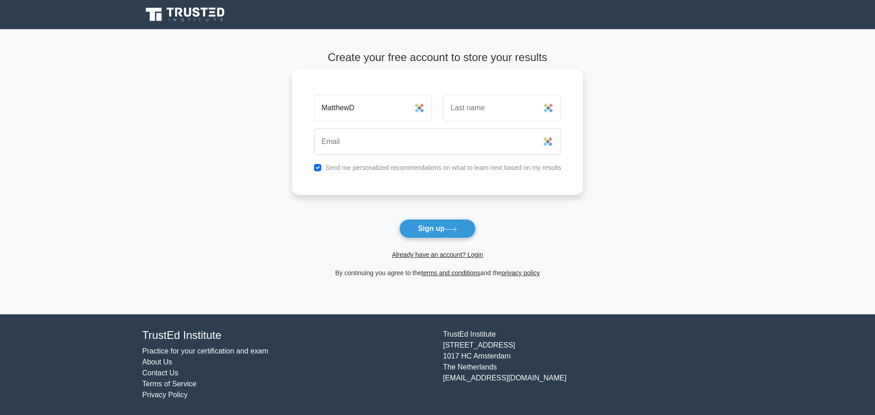
type input "MatthewD"
click at [484, 117] on input "text" at bounding box center [502, 108] width 118 height 26
type input "[PERSON_NAME]"
click at [385, 113] on input "MatthewD" at bounding box center [373, 108] width 118 height 26
type input "[PERSON_NAME]"
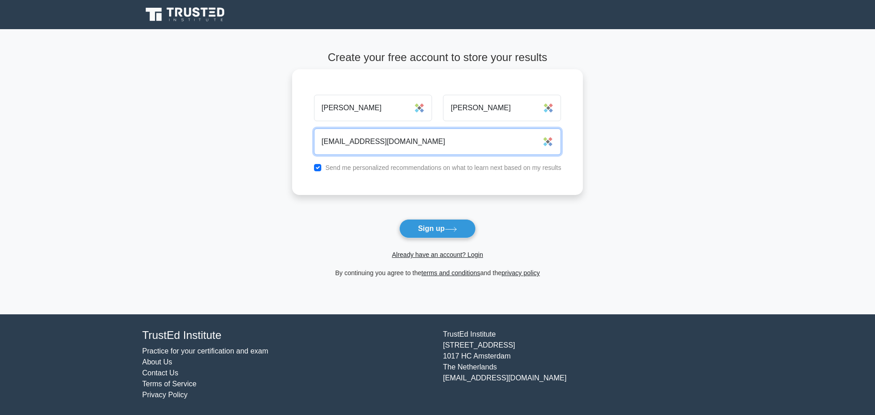
type input "[EMAIL_ADDRESS][DOMAIN_NAME]"
click at [345, 170] on label "Send me personalized recommendations on what to learn next based on my results" at bounding box center [443, 167] width 236 height 7
click at [319, 168] on input "checkbox" at bounding box center [317, 167] width 7 height 7
checkbox input "false"
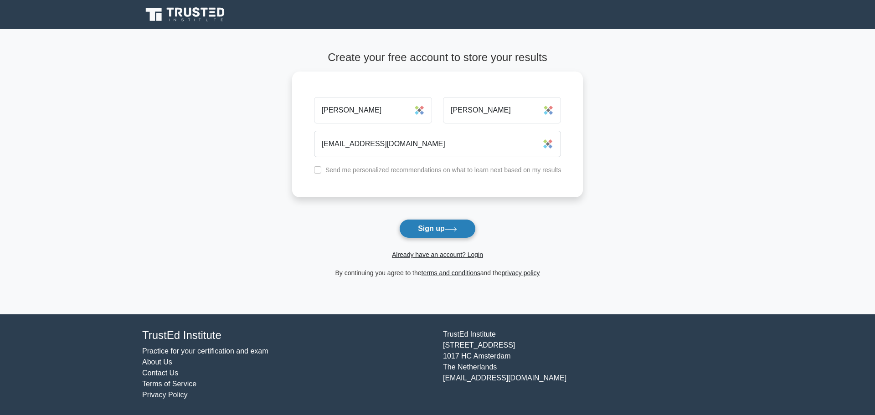
click at [419, 225] on button "Sign up" at bounding box center [437, 228] width 77 height 19
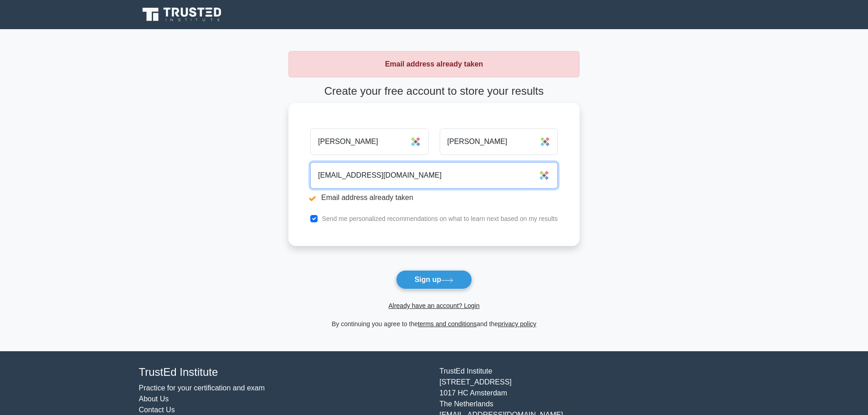
drag, startPoint x: 425, startPoint y: 176, endPoint x: 376, endPoint y: 179, distance: 48.4
click at [376, 179] on input "[EMAIL_ADDRESS][DOMAIN_NAME]" at bounding box center [433, 175] width 247 height 26
type input "[EMAIL_ADDRESS][DOMAIN_NAME]"
click at [396, 270] on button "Sign up" at bounding box center [434, 279] width 77 height 19
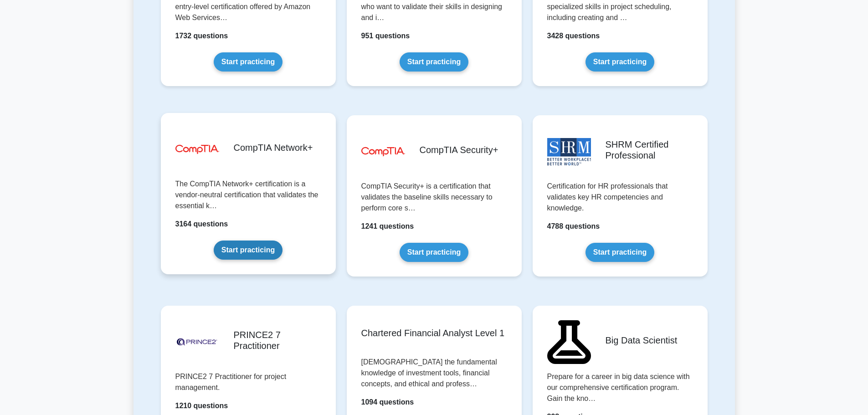
scroll to position [1686, 0]
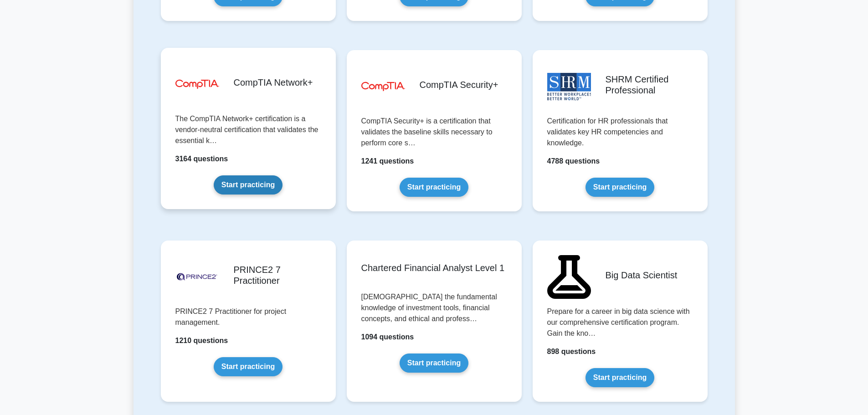
click at [248, 182] on link "Start practicing" at bounding box center [248, 184] width 69 height 19
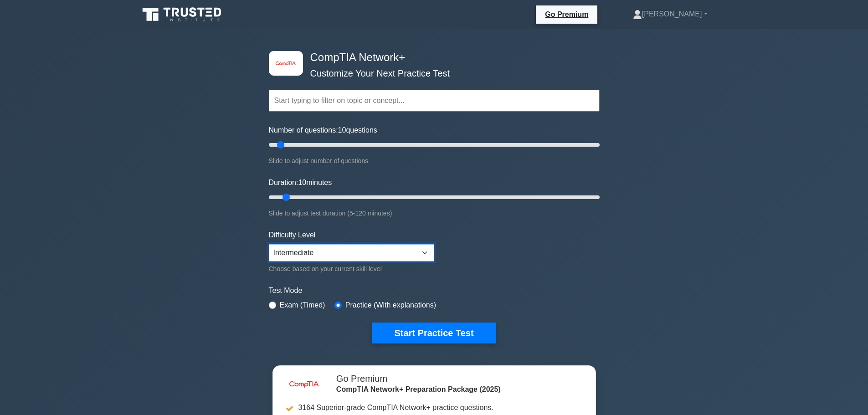
click at [388, 248] on select "Beginner Intermediate Expert" at bounding box center [351, 252] width 165 height 17
click at [269, 244] on select "Beginner Intermediate Expert" at bounding box center [351, 252] width 165 height 17
click at [427, 333] on button "Start Practice Test" at bounding box center [433, 333] width 123 height 21
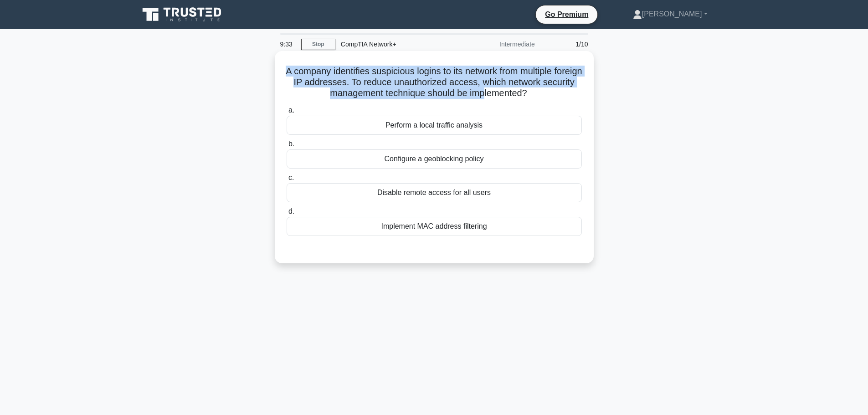
drag, startPoint x: 325, startPoint y: 74, endPoint x: 504, endPoint y: 98, distance: 179.8
click at [504, 98] on h5 "A company identifies suspicious logins to its network from multiple foreign IP …" at bounding box center [434, 83] width 297 height 34
click at [499, 98] on h5 "A company identifies suspicious logins to its network from multiple foreign IP …" at bounding box center [434, 83] width 297 height 34
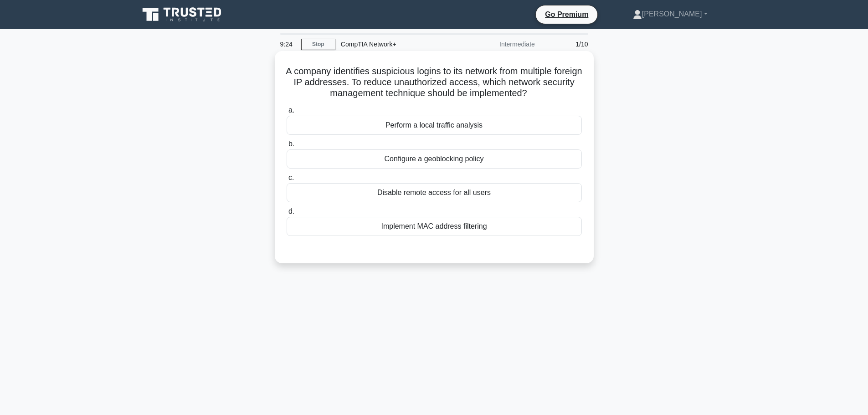
click at [449, 163] on div "Configure a geoblocking policy" at bounding box center [434, 158] width 295 height 19
click at [287, 147] on input "b. Configure a geoblocking policy" at bounding box center [287, 144] width 0 height 6
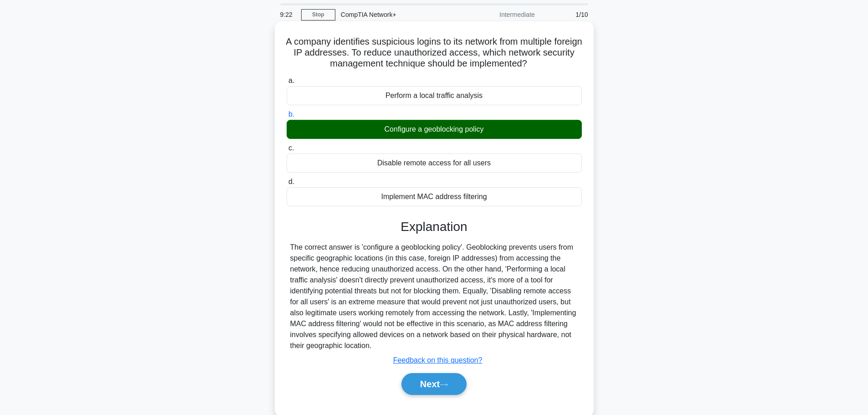
scroll to position [46, 0]
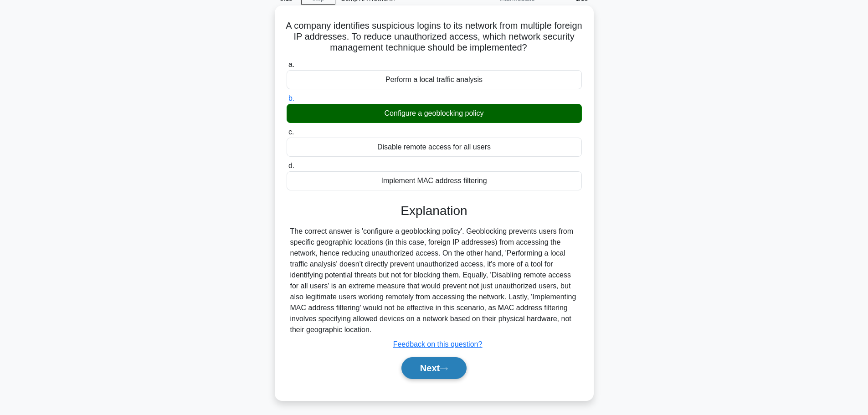
click at [436, 365] on button "Next" at bounding box center [433, 368] width 65 height 22
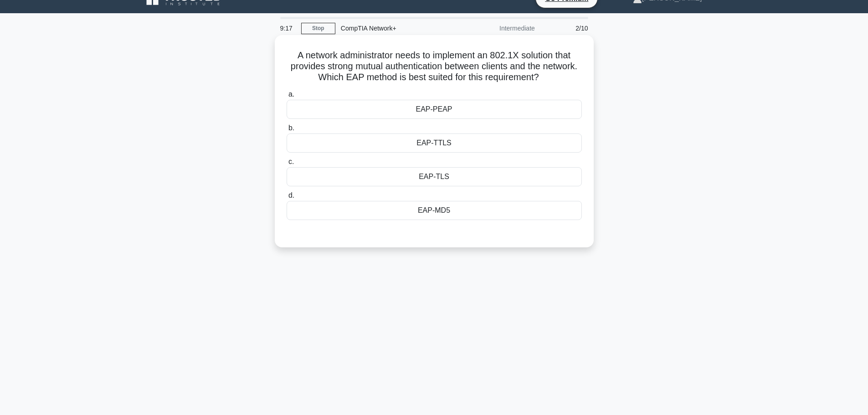
scroll to position [0, 0]
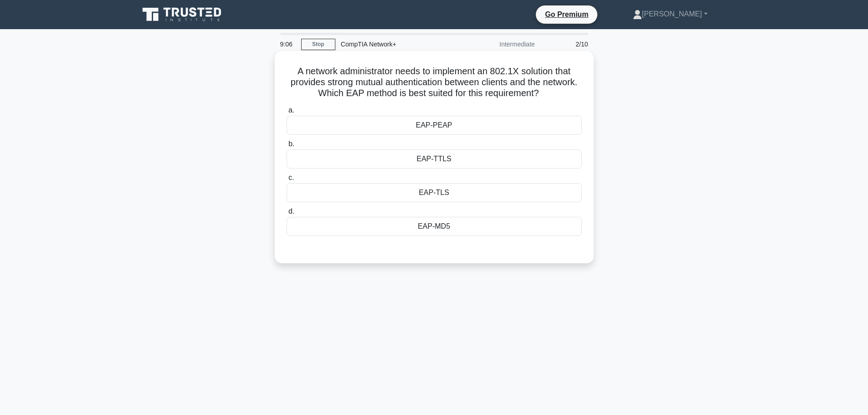
click at [448, 195] on div "EAP-TLS" at bounding box center [434, 192] width 295 height 19
click at [287, 181] on input "c. EAP-TLS" at bounding box center [287, 178] width 0 height 6
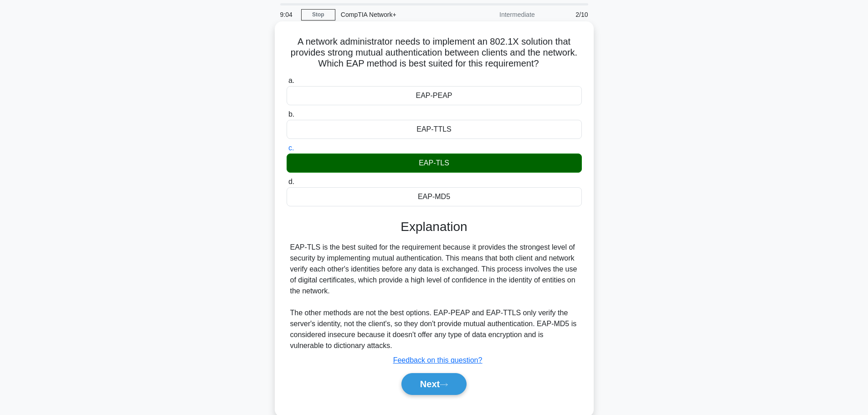
scroll to position [46, 0]
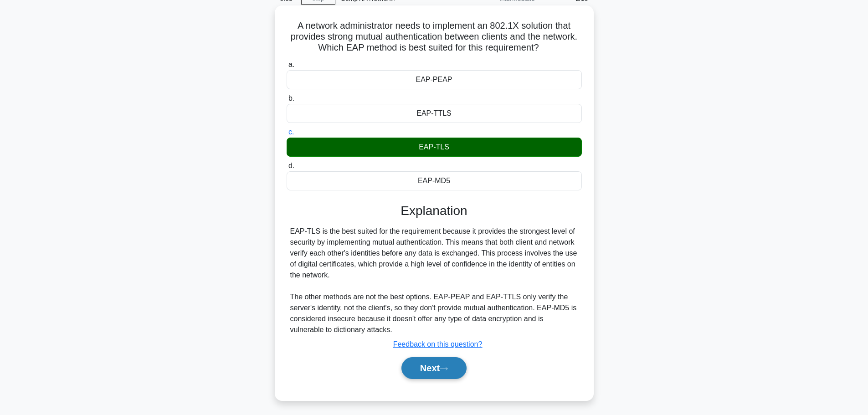
click at [422, 365] on button "Next" at bounding box center [433, 368] width 65 height 22
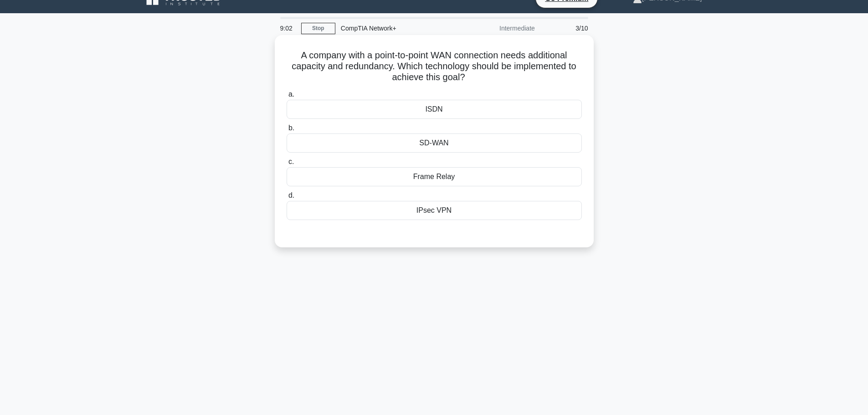
scroll to position [0, 0]
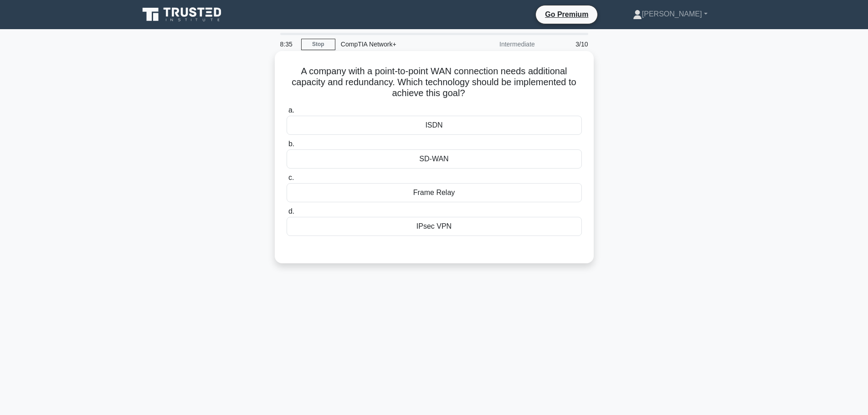
click at [436, 159] on div "SD-WAN" at bounding box center [434, 158] width 295 height 19
click at [287, 147] on input "b. SD-WAN" at bounding box center [287, 144] width 0 height 6
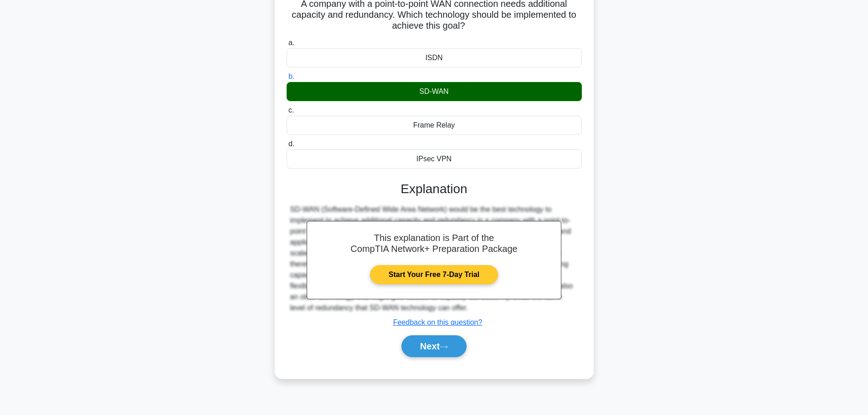
scroll to position [77, 0]
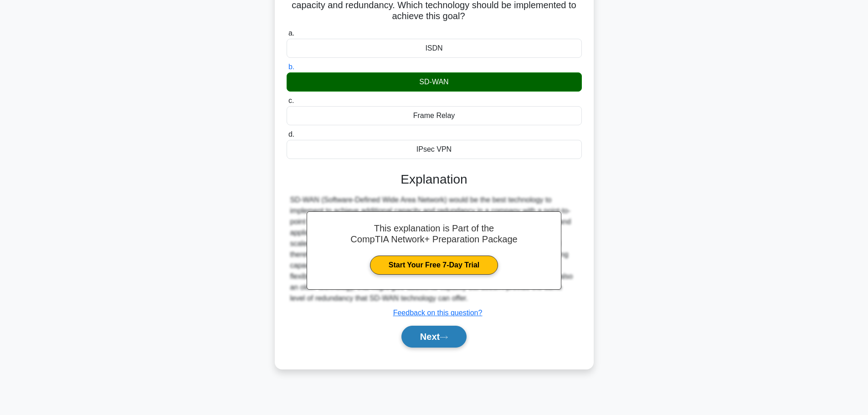
click at [435, 337] on button "Next" at bounding box center [433, 337] width 65 height 22
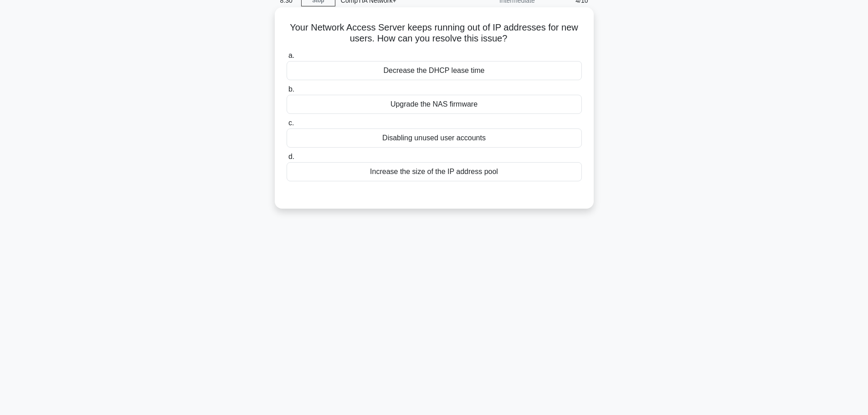
scroll to position [0, 0]
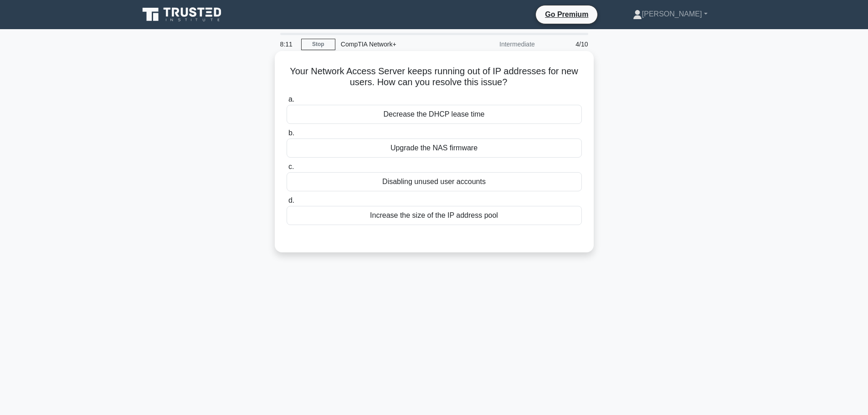
click at [427, 215] on div "Increase the size of the IP address pool" at bounding box center [434, 215] width 295 height 19
click at [287, 204] on input "d. Increase the size of the IP address pool" at bounding box center [287, 201] width 0 height 6
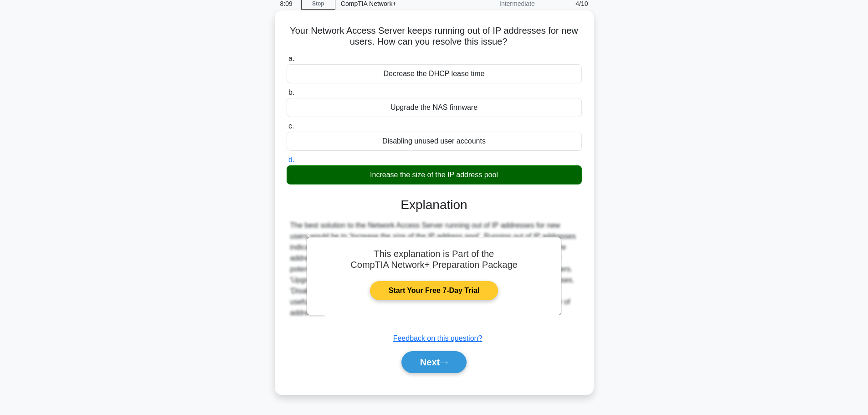
scroll to position [77, 0]
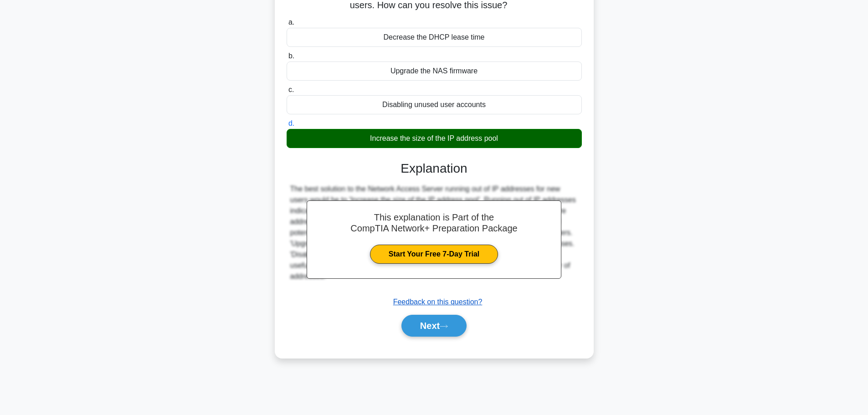
click at [428, 302] on u "Feedback on this question?" at bounding box center [437, 302] width 89 height 8
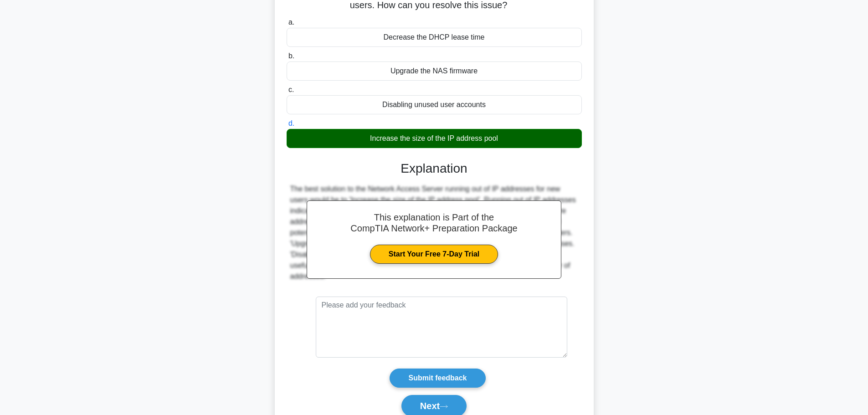
scroll to position [118, 0]
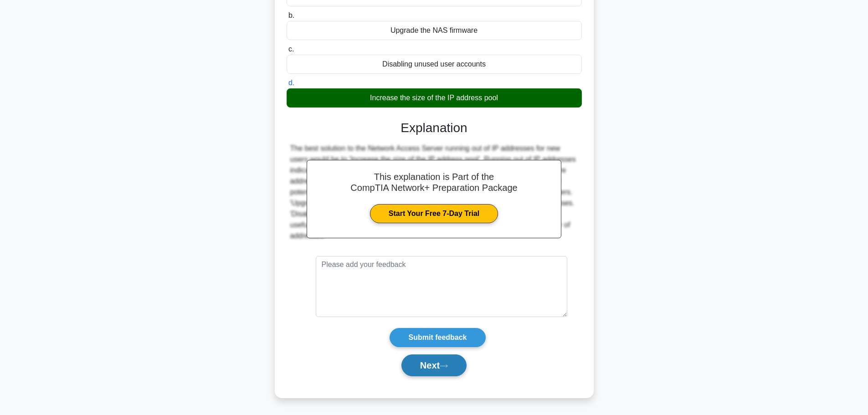
click at [441, 363] on button "Next" at bounding box center [433, 366] width 65 height 22
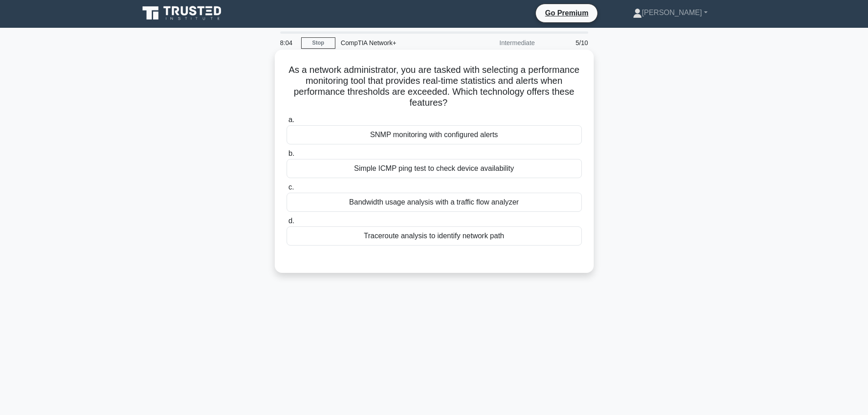
scroll to position [0, 0]
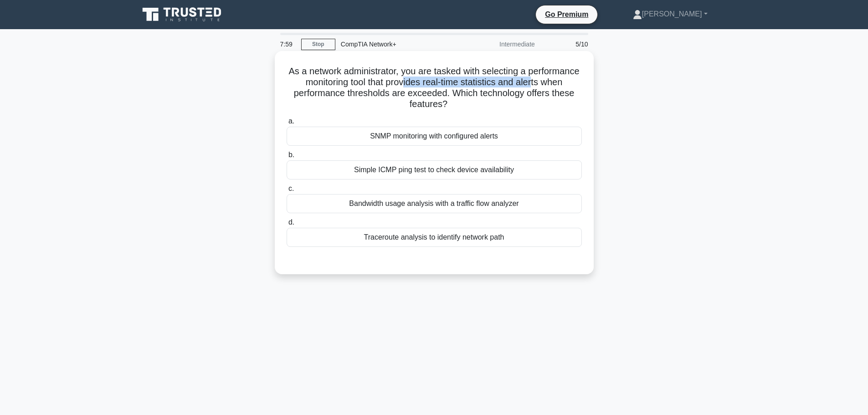
drag, startPoint x: 306, startPoint y: 88, endPoint x: 462, endPoint y: 84, distance: 155.9
click at [462, 84] on h5 "As a network administrator, you are tasked with selecting a performance monitor…" at bounding box center [434, 88] width 297 height 45
drag, startPoint x: 462, startPoint y: 84, endPoint x: 371, endPoint y: 94, distance: 91.7
click at [462, 84] on h5 "As a network administrator, you are tasked with selecting a performance monitor…" at bounding box center [434, 88] width 297 height 45
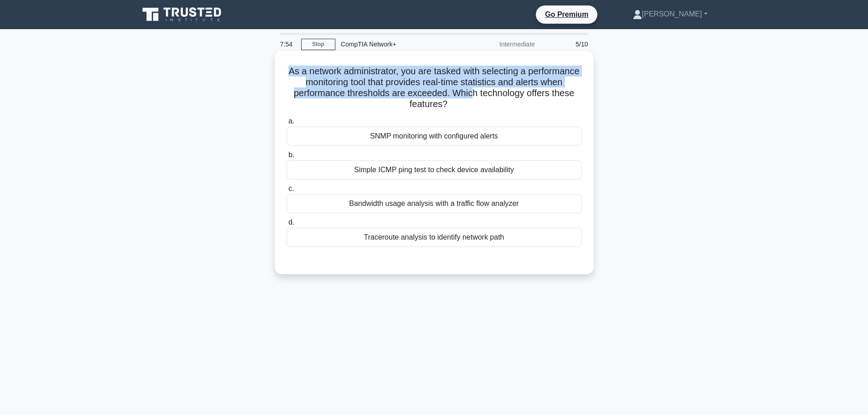
drag, startPoint x: 291, startPoint y: 76, endPoint x: 525, endPoint y: 95, distance: 234.6
click at [525, 95] on h5 "As a network administrator, you are tasked with selecting a performance monitor…" at bounding box center [434, 88] width 297 height 45
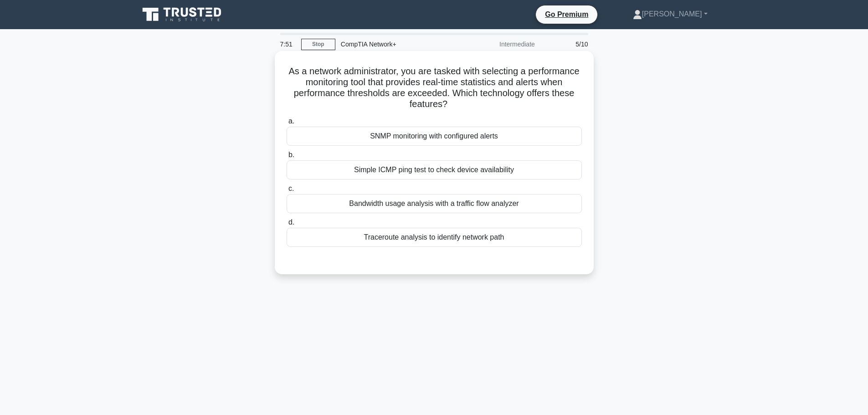
click at [442, 137] on div "SNMP monitoring with configured alerts" at bounding box center [434, 136] width 295 height 19
click at [287, 124] on input "a. SNMP monitoring with configured alerts" at bounding box center [287, 121] width 0 height 6
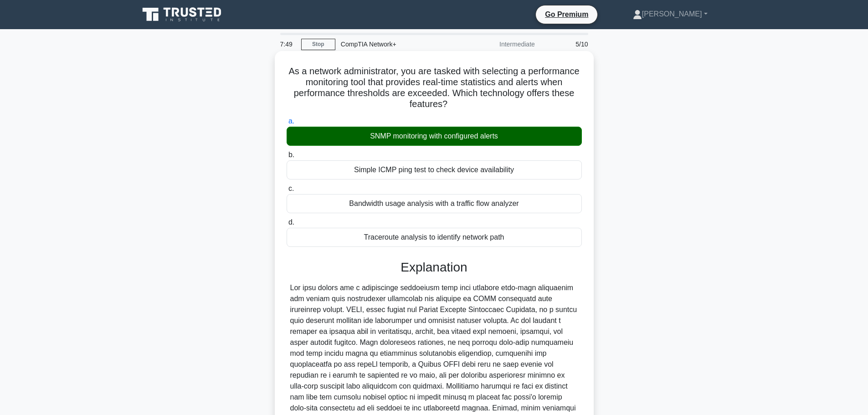
scroll to position [91, 0]
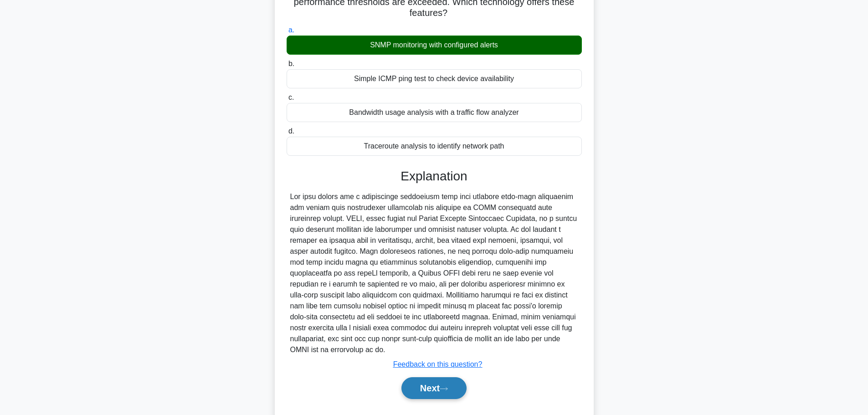
click at [427, 377] on button "Next" at bounding box center [433, 388] width 65 height 22
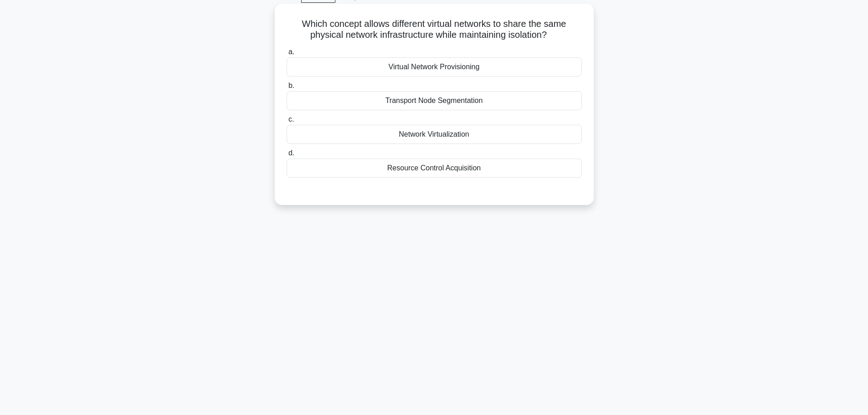
scroll to position [31, 0]
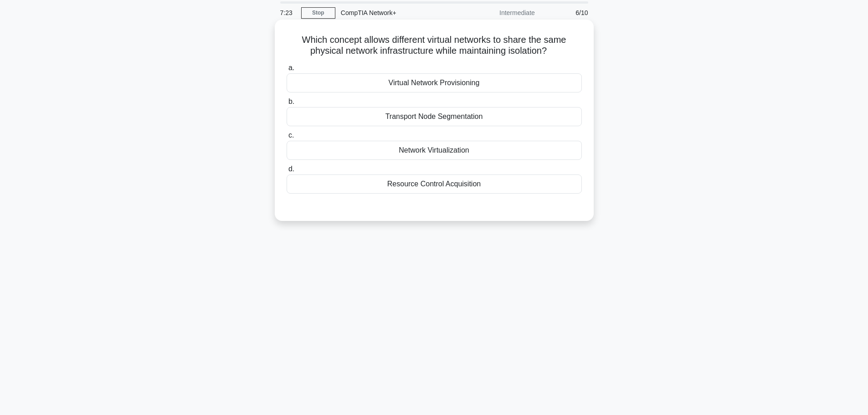
click at [441, 150] on div "Network Virtualization" at bounding box center [434, 150] width 295 height 19
click at [287, 139] on input "c. Network Virtualization" at bounding box center [287, 136] width 0 height 6
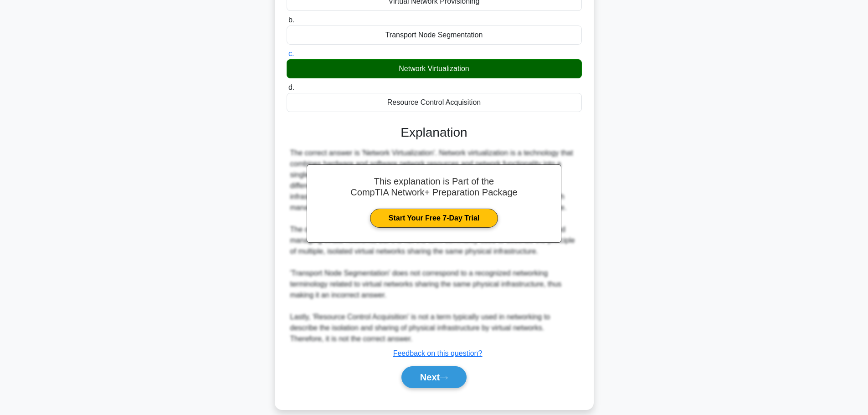
scroll to position [125, 0]
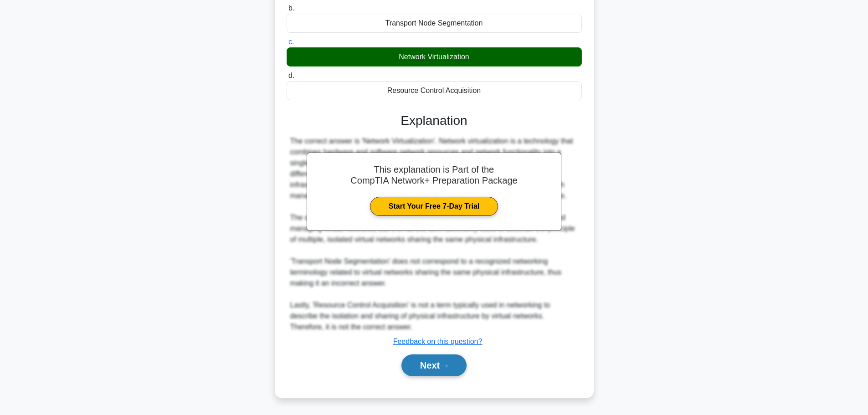
click at [443, 359] on button "Next" at bounding box center [433, 366] width 65 height 22
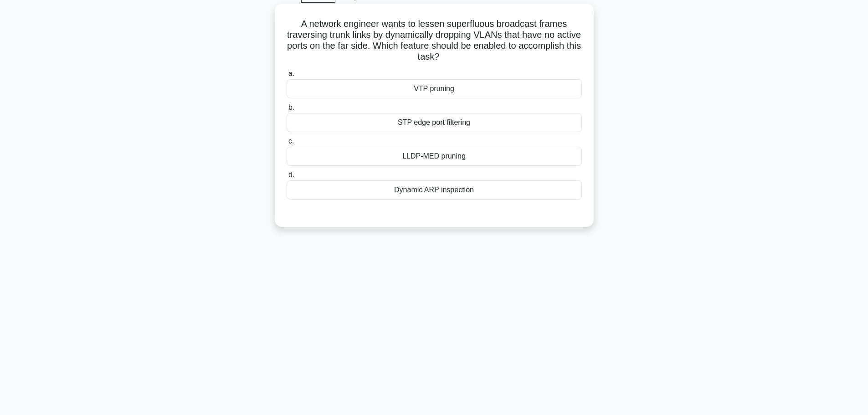
scroll to position [31, 0]
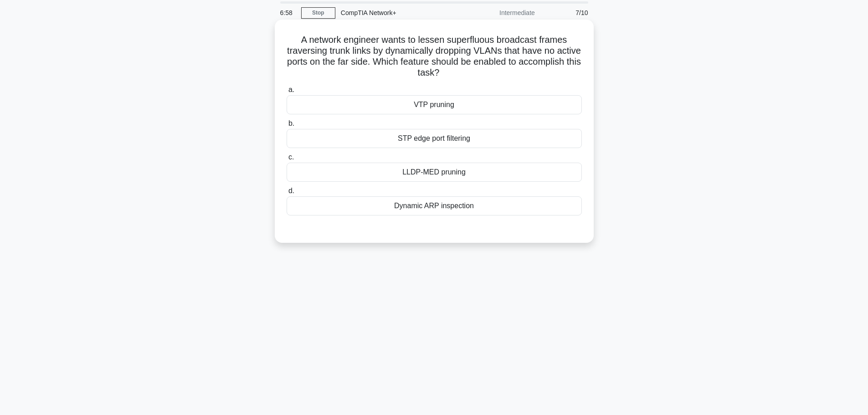
click at [438, 142] on div "STP edge port filtering" at bounding box center [434, 138] width 295 height 19
click at [287, 127] on input "b. STP edge port filtering" at bounding box center [287, 124] width 0 height 6
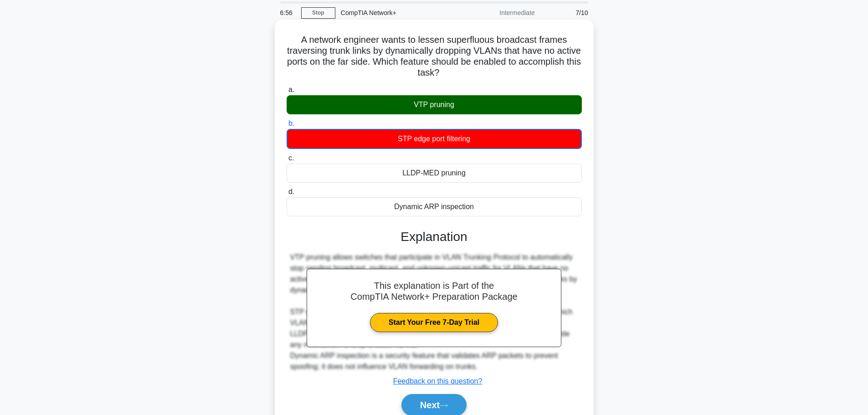
scroll to position [77, 0]
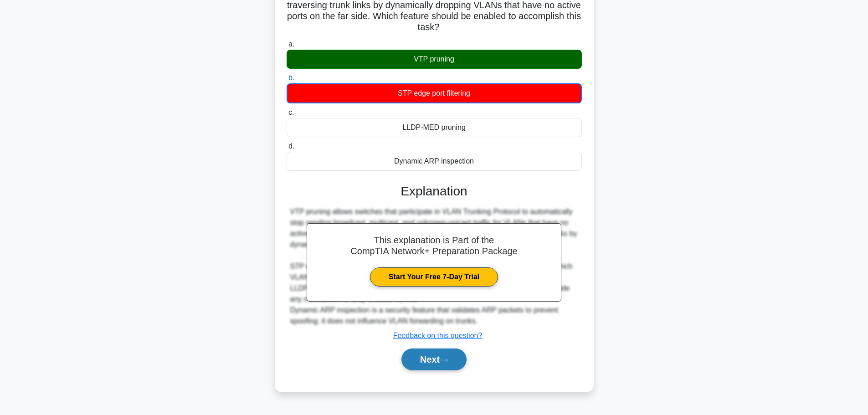
click at [437, 357] on button "Next" at bounding box center [433, 360] width 65 height 22
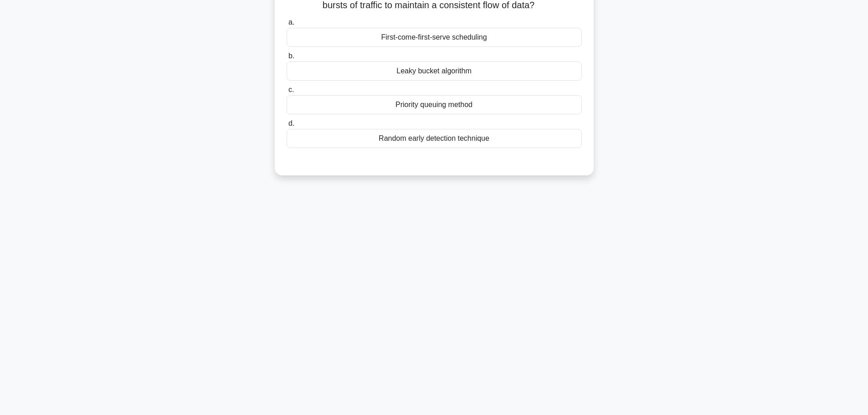
scroll to position [0, 0]
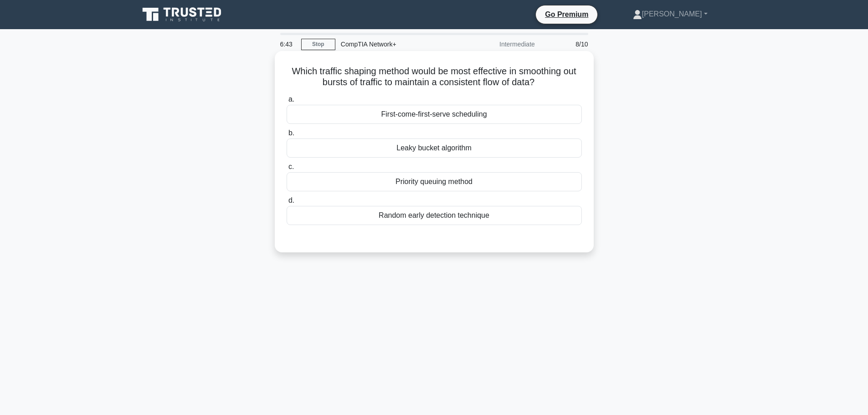
click at [465, 117] on div "First-come-first-serve scheduling" at bounding box center [434, 114] width 295 height 19
click at [287, 103] on input "a. First-come-first-serve scheduling" at bounding box center [287, 100] width 0 height 6
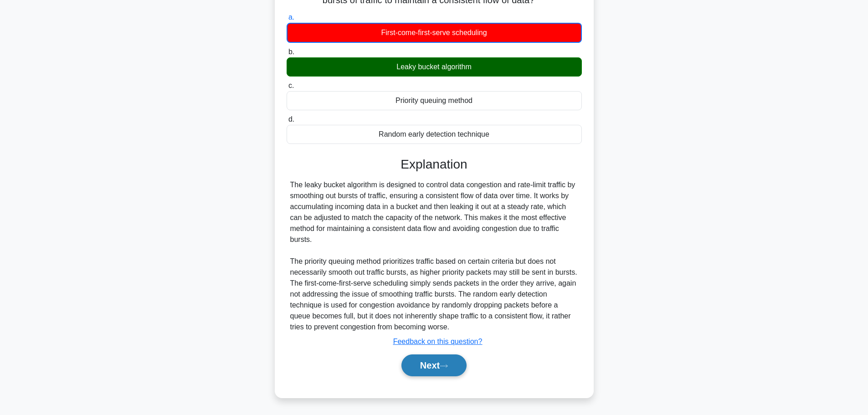
click at [435, 361] on button "Next" at bounding box center [433, 366] width 65 height 22
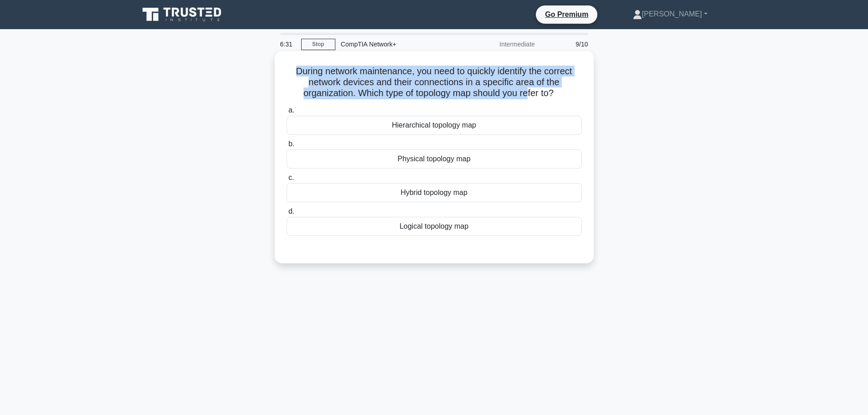
drag, startPoint x: 286, startPoint y: 69, endPoint x: 451, endPoint y: 98, distance: 167.0
click at [527, 98] on h5 "During network maintenance, you need to quickly identify the correct network de…" at bounding box center [434, 83] width 297 height 34
click at [449, 98] on h5 "During network maintenance, you need to quickly identify the correct network de…" at bounding box center [434, 83] width 297 height 34
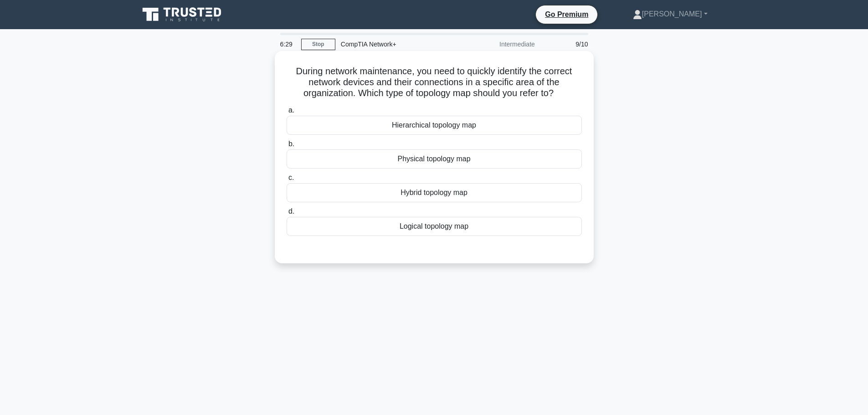
click at [433, 160] on div "Physical topology map" at bounding box center [434, 158] width 295 height 19
click at [287, 147] on input "b. Physical topology map" at bounding box center [287, 144] width 0 height 6
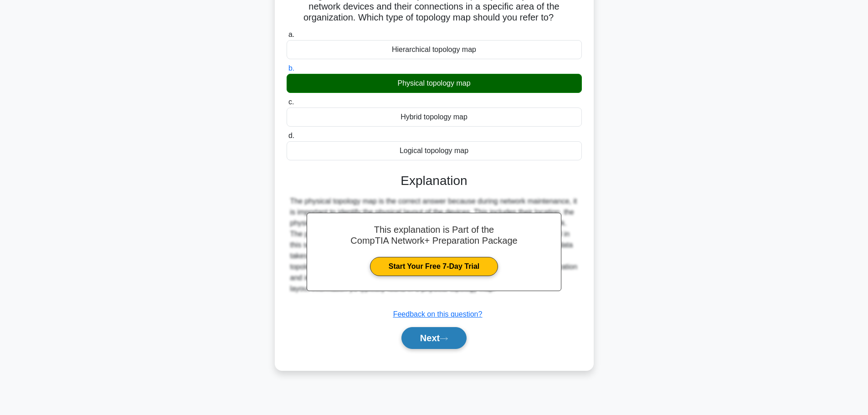
scroll to position [77, 0]
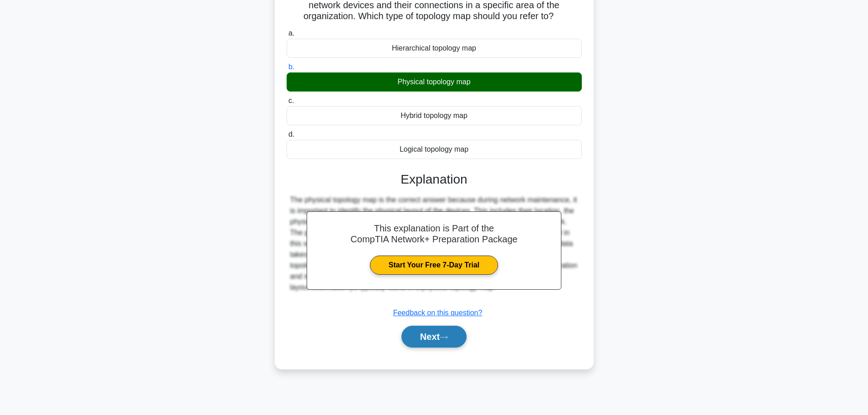
click at [423, 345] on button "Next" at bounding box center [433, 337] width 65 height 22
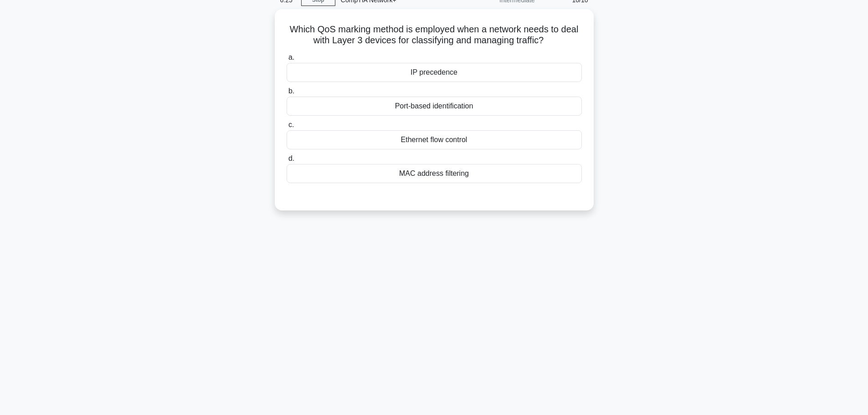
scroll to position [0, 0]
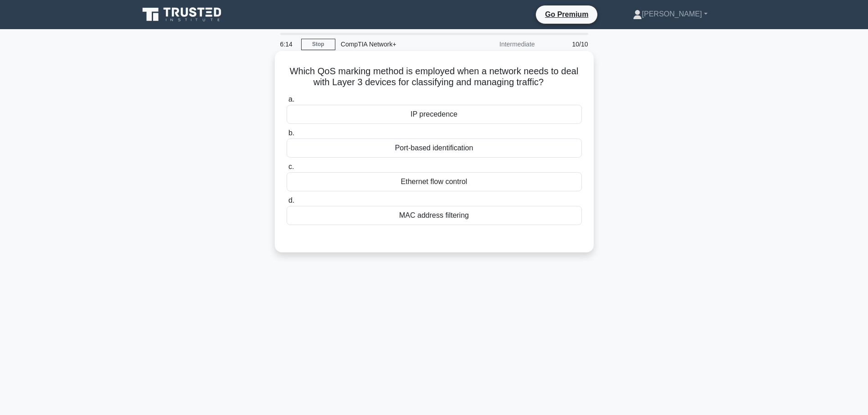
click at [450, 124] on div "IP precedence" at bounding box center [434, 114] width 295 height 19
click at [287, 103] on input "a. IP precedence" at bounding box center [287, 100] width 0 height 6
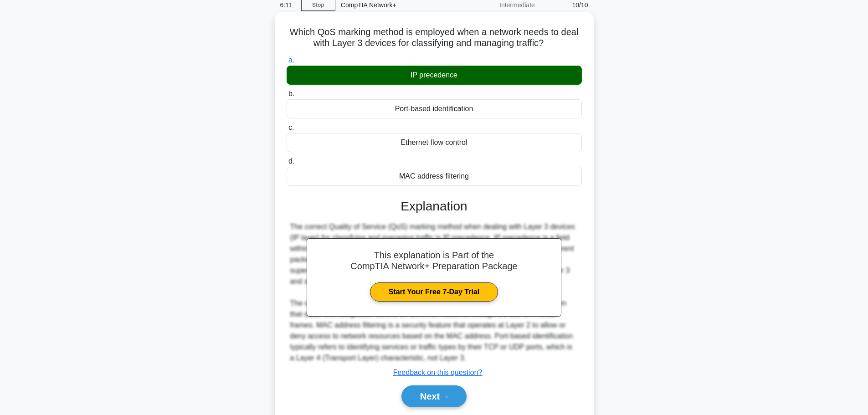
scroll to position [77, 0]
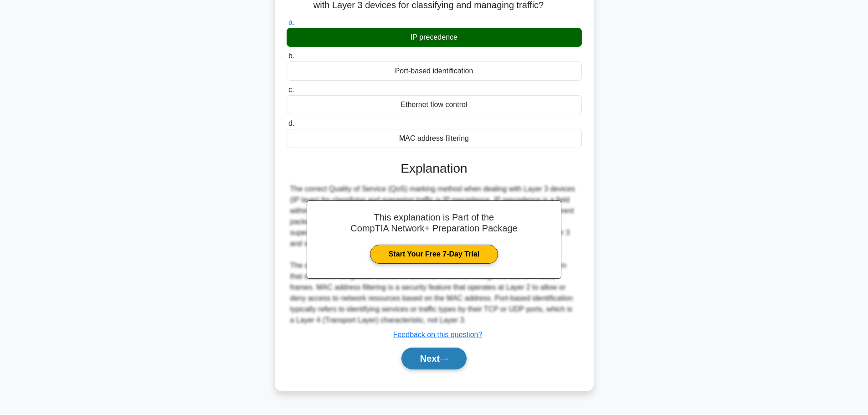
click at [421, 351] on button "Next" at bounding box center [433, 359] width 65 height 22
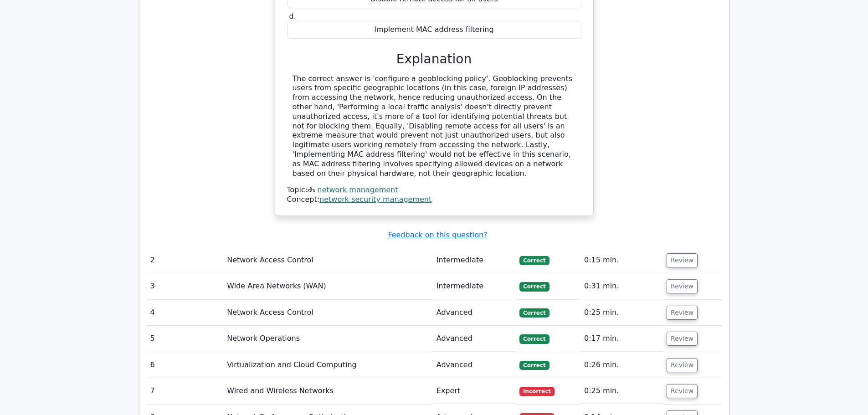
scroll to position [1048, 0]
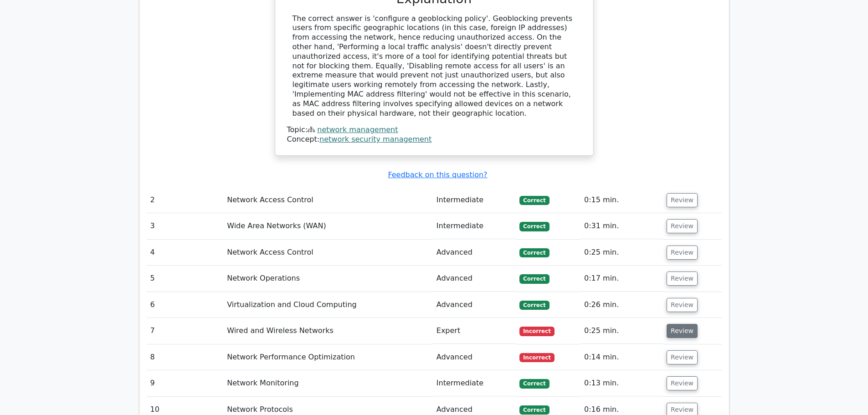
click at [672, 324] on button "Review" at bounding box center [682, 331] width 31 height 14
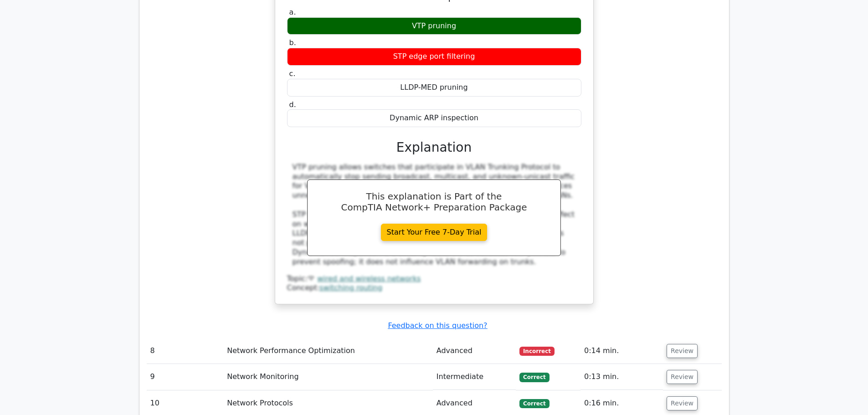
scroll to position [1595, 0]
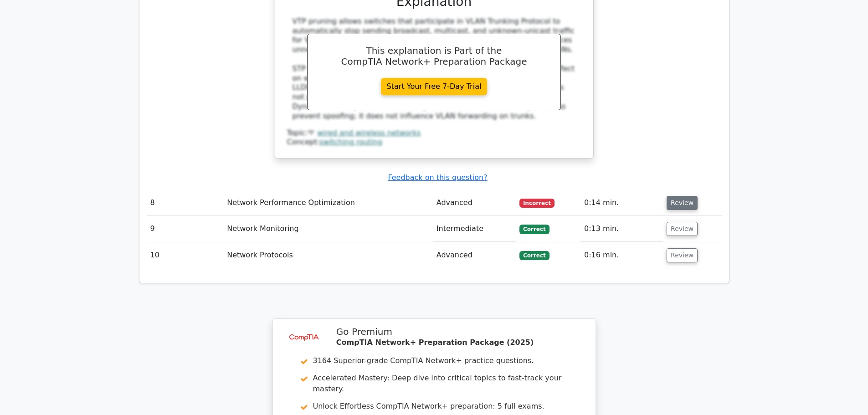
click at [679, 196] on button "Review" at bounding box center [682, 203] width 31 height 14
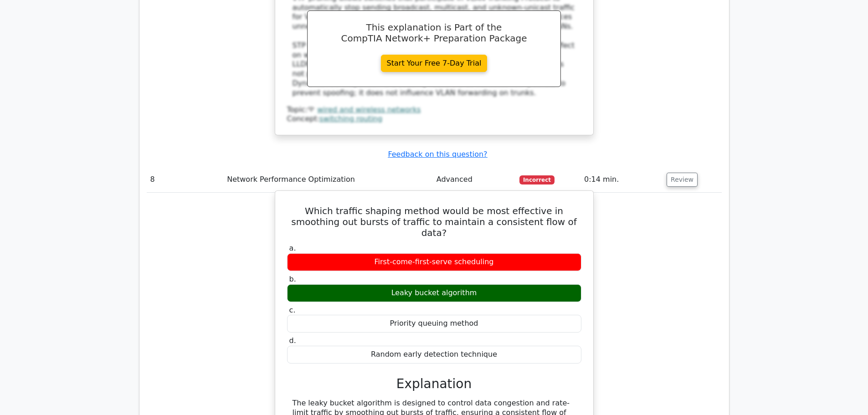
scroll to position [1641, 0]
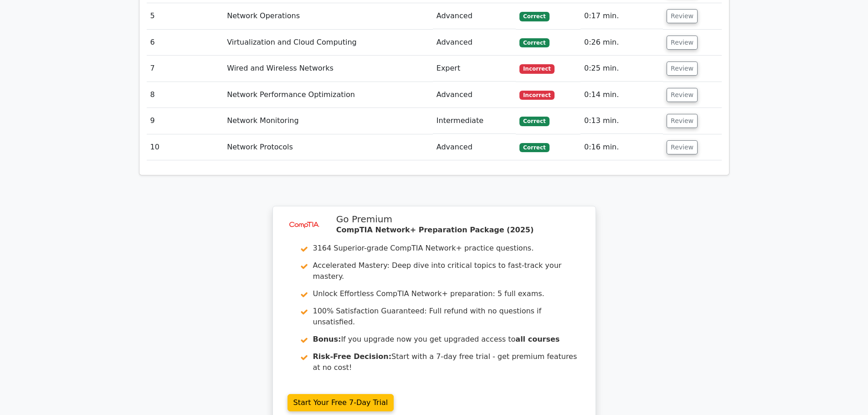
scroll to position [1413, 0]
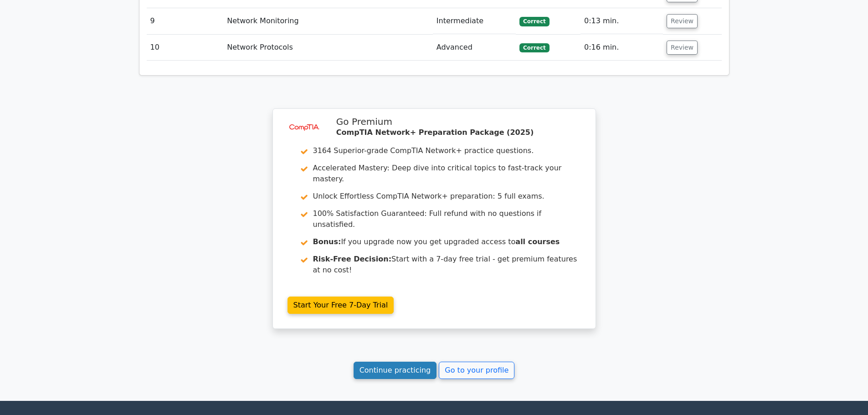
click at [390, 362] on link "Continue practicing" at bounding box center [395, 370] width 83 height 17
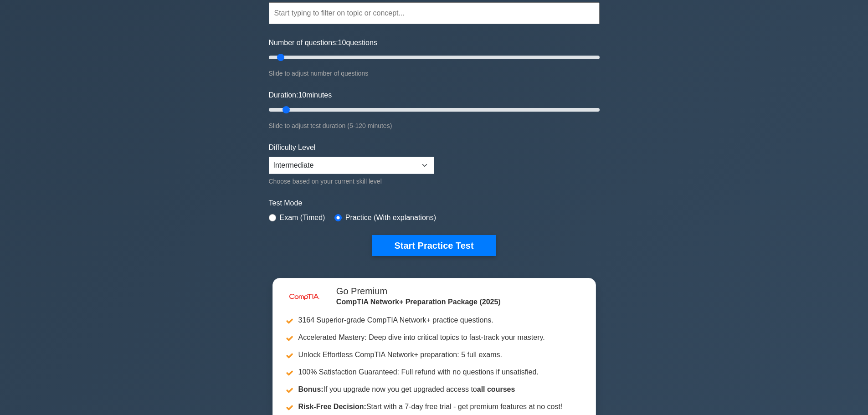
scroll to position [91, 0]
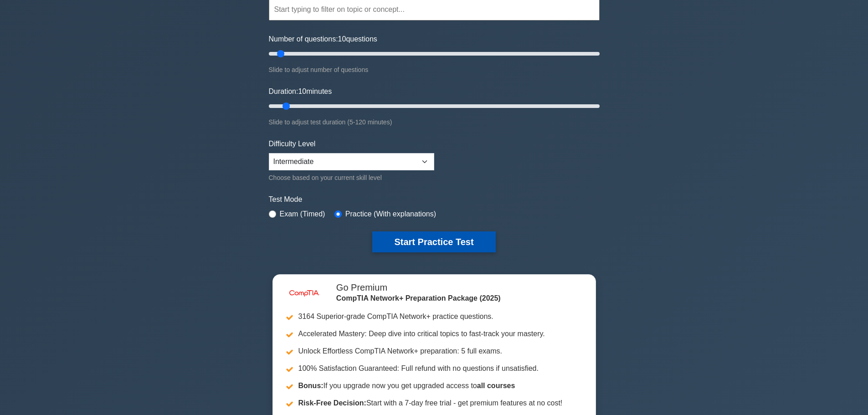
click at [440, 241] on button "Start Practice Test" at bounding box center [433, 242] width 123 height 21
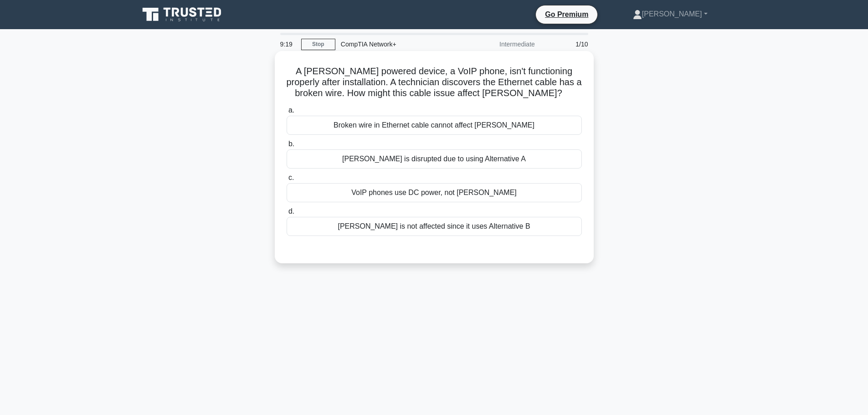
click at [423, 160] on div "[PERSON_NAME] is disrupted due to using Alternative A" at bounding box center [434, 158] width 295 height 19
click at [287, 147] on input "[PERSON_NAME] is disrupted due to using Alternative A" at bounding box center [287, 144] width 0 height 6
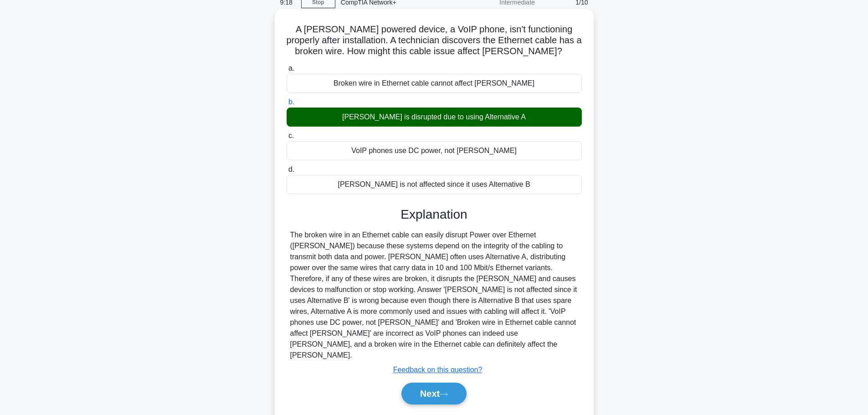
scroll to position [77, 0]
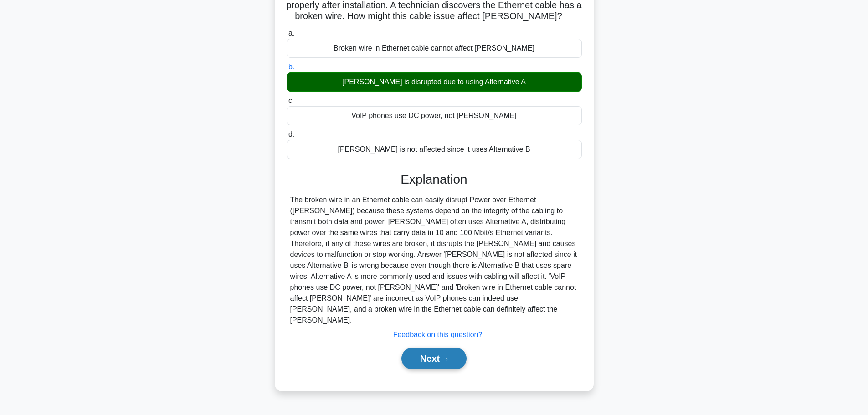
click at [424, 348] on button "Next" at bounding box center [433, 359] width 65 height 22
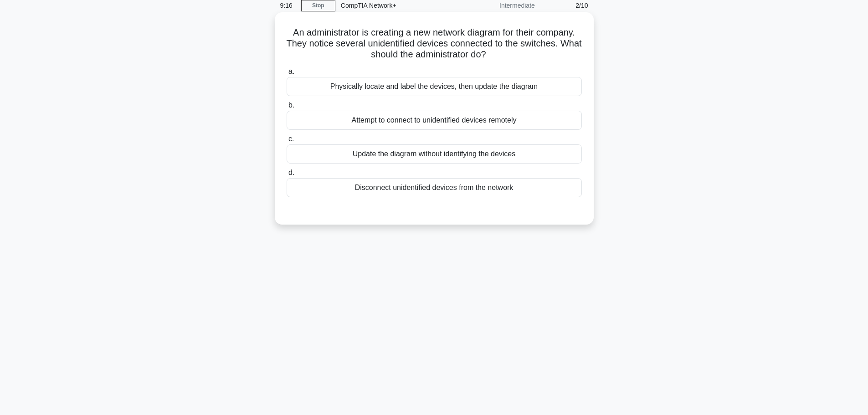
scroll to position [0, 0]
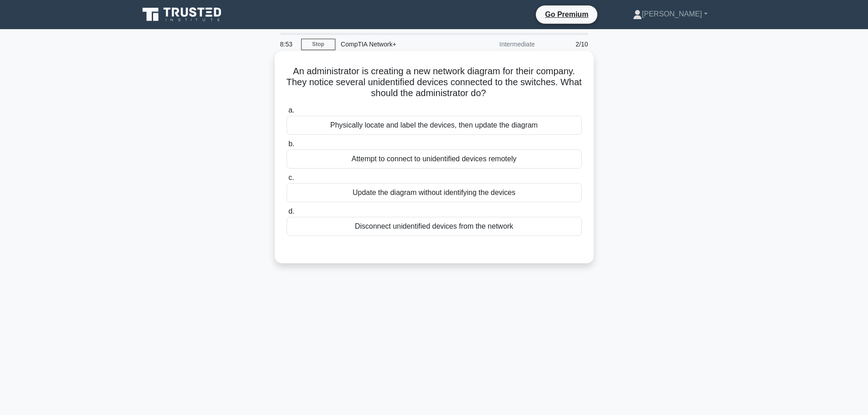
click at [445, 125] on div "Physically locate and label the devices, then update the diagram" at bounding box center [434, 125] width 295 height 19
click at [287, 113] on input "a. Physically locate and label the devices, then update the diagram" at bounding box center [287, 111] width 0 height 6
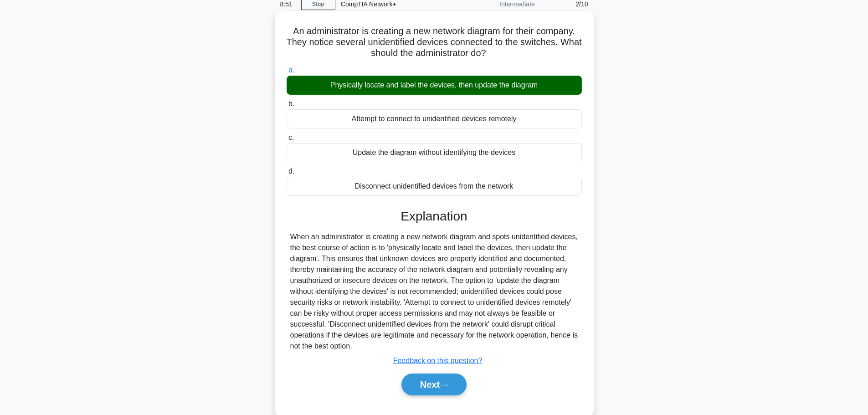
scroll to position [77, 0]
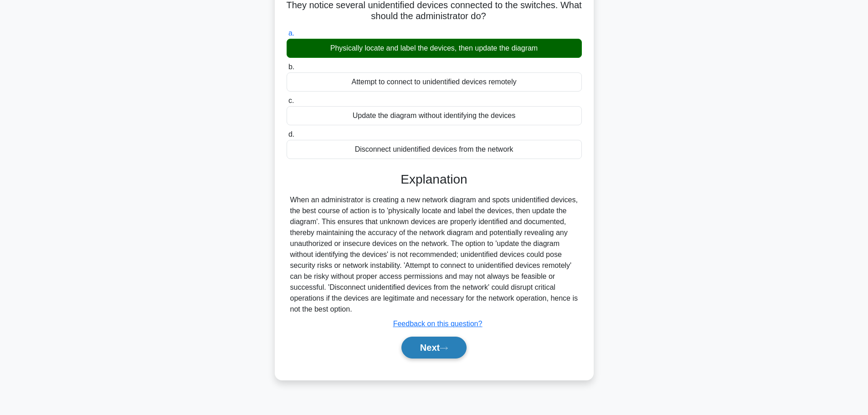
click at [434, 344] on button "Next" at bounding box center [433, 348] width 65 height 22
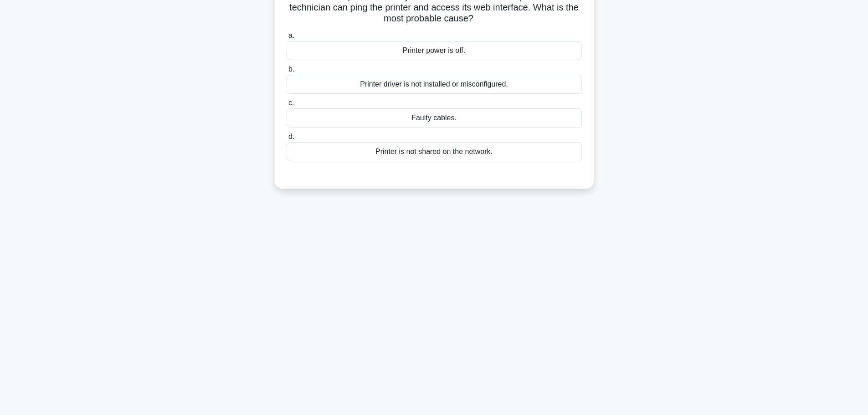
scroll to position [0, 0]
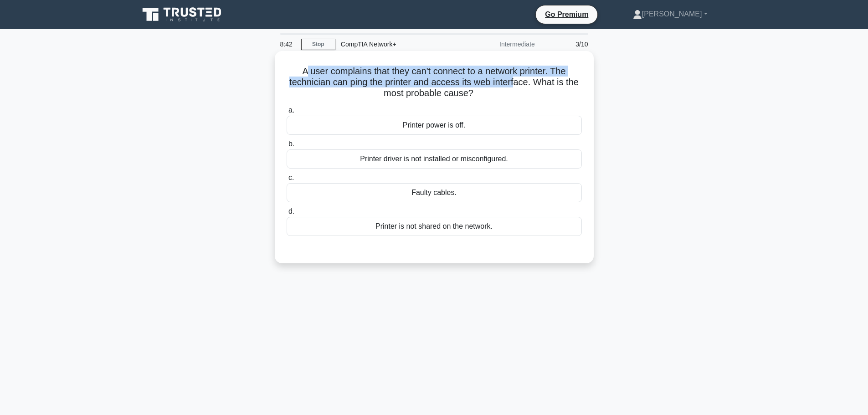
drag, startPoint x: 303, startPoint y: 66, endPoint x: 515, endPoint y: 81, distance: 212.9
click at [515, 81] on h5 "A user complains that they can't connect to a network printer. The technician c…" at bounding box center [434, 83] width 297 height 34
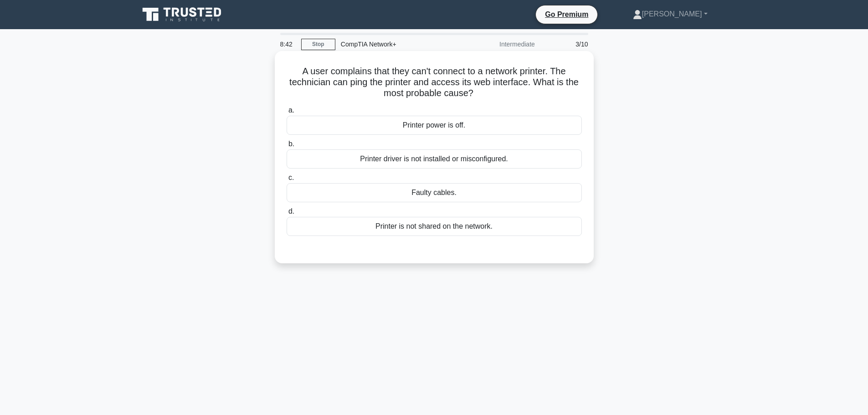
click at [478, 89] on icon ".spinner_0XTQ{transform-origin:center;animation:spinner_y6GP .75s linear infini…" at bounding box center [478, 93] width 11 height 11
click at [403, 157] on div "Printer driver is not installed or misconfigured." at bounding box center [434, 158] width 295 height 19
click at [287, 147] on input "b. Printer driver is not installed or misconfigured." at bounding box center [287, 144] width 0 height 6
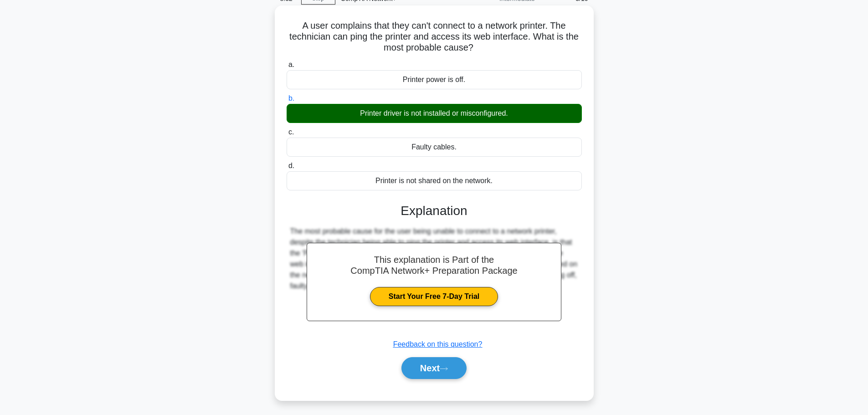
scroll to position [77, 0]
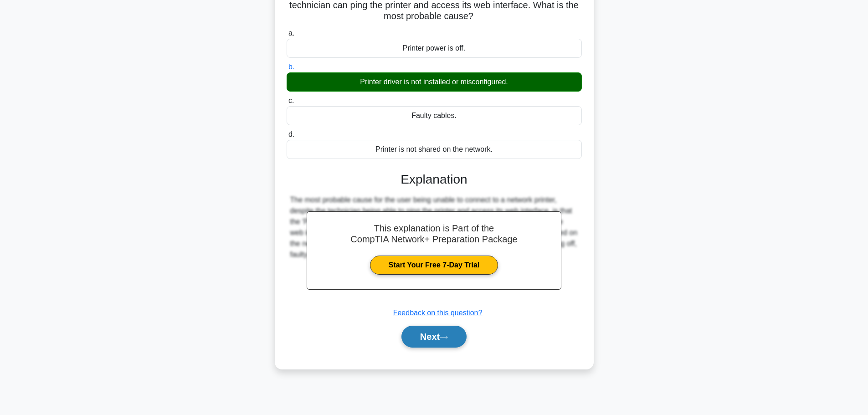
drag, startPoint x: 412, startPoint y: 332, endPoint x: 472, endPoint y: 311, distance: 63.3
click at [412, 332] on button "Next" at bounding box center [433, 337] width 65 height 22
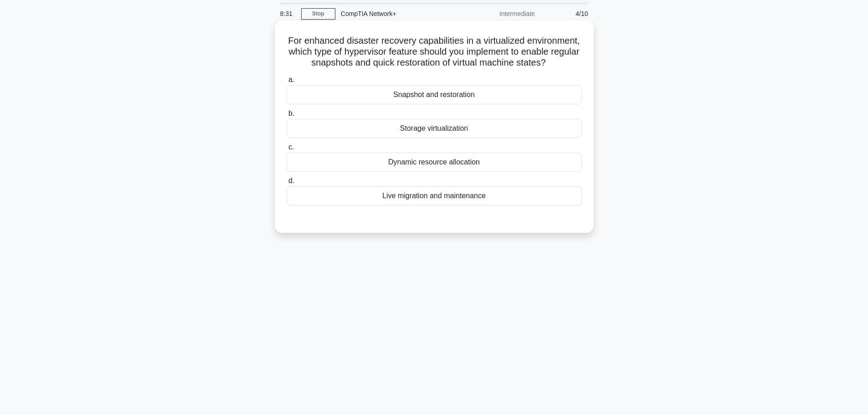
scroll to position [0, 0]
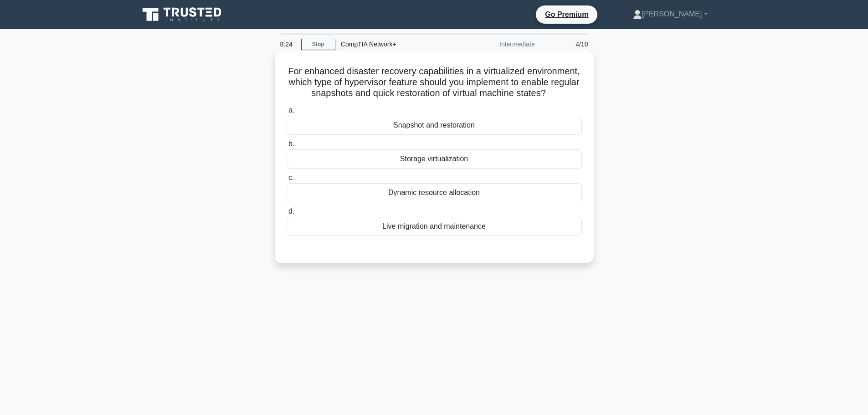
drag, startPoint x: 302, startPoint y: 61, endPoint x: 584, endPoint y: 100, distance: 285.2
click at [584, 100] on div "For enhanced disaster recovery capabilities in a virtualized environment, which…" at bounding box center [434, 157] width 312 height 205
click at [450, 135] on div "Snapshot and restoration" at bounding box center [434, 125] width 295 height 19
click at [287, 113] on input "a. Snapshot and restoration" at bounding box center [287, 111] width 0 height 6
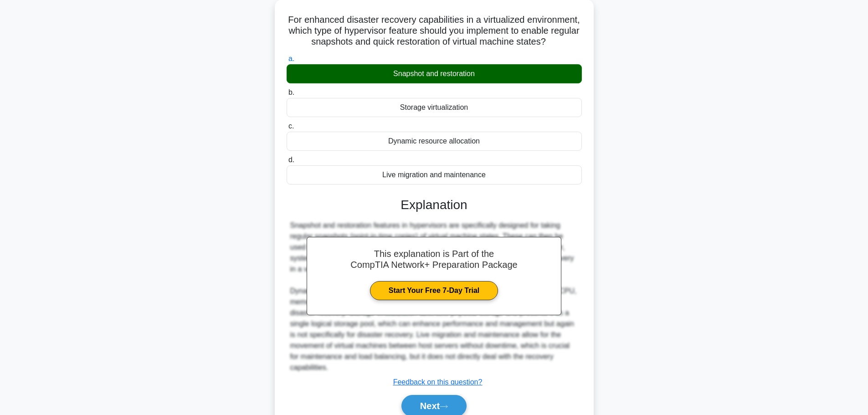
scroll to position [103, 0]
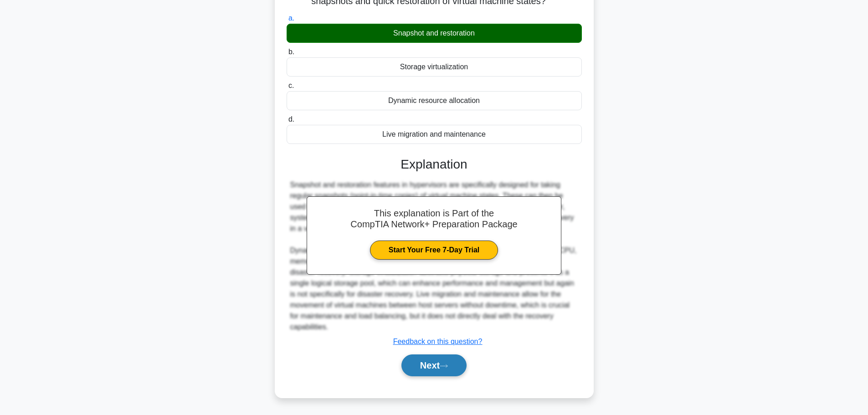
drag, startPoint x: 422, startPoint y: 364, endPoint x: 428, endPoint y: 359, distance: 7.8
click at [422, 364] on button "Next" at bounding box center [433, 366] width 65 height 22
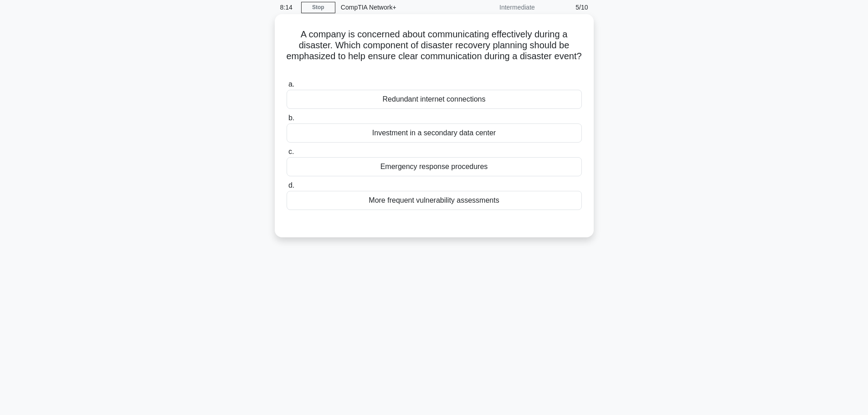
scroll to position [0, 0]
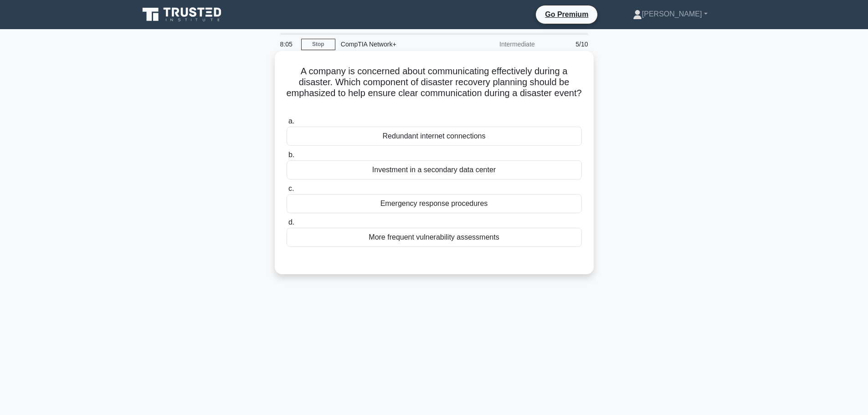
drag, startPoint x: 294, startPoint y: 62, endPoint x: 531, endPoint y: 100, distance: 240.4
click at [535, 100] on div "A company is concerned about communicating effectively during a disaster. Which…" at bounding box center [434, 163] width 312 height 216
click at [470, 112] on div "A company is concerned about communicating effectively during a disaster. Which…" at bounding box center [434, 163] width 312 height 216
click at [452, 172] on div "Investment in a secondary data center" at bounding box center [434, 169] width 295 height 19
click at [287, 158] on input "b. Investment in a secondary data center" at bounding box center [287, 155] width 0 height 6
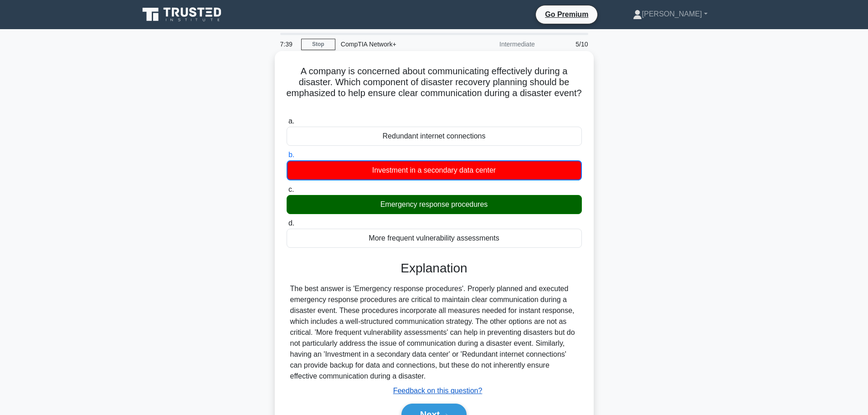
scroll to position [77, 0]
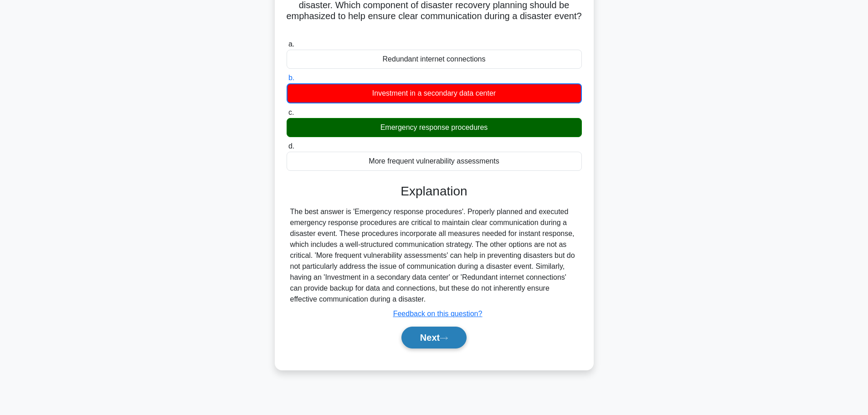
click at [430, 335] on button "Next" at bounding box center [433, 338] width 65 height 22
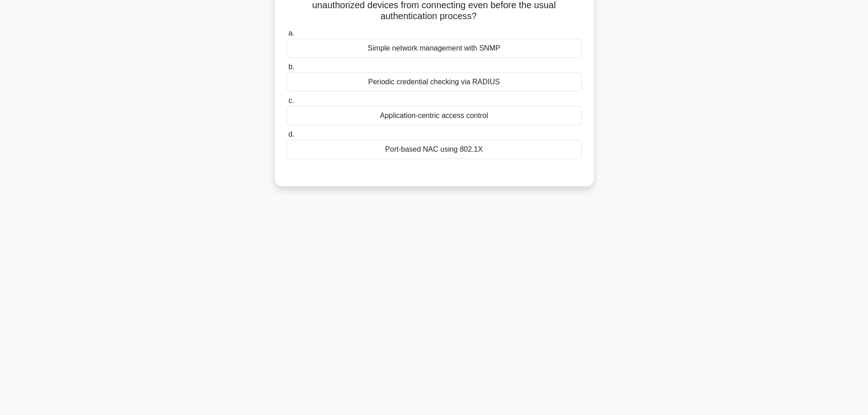
scroll to position [31, 0]
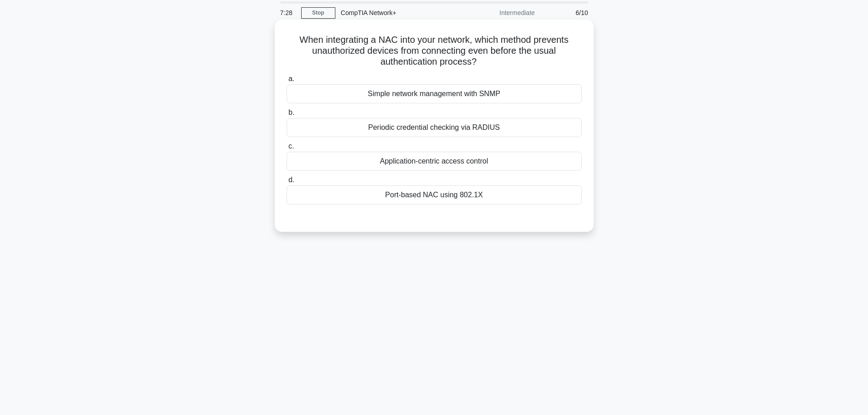
drag, startPoint x: 292, startPoint y: 36, endPoint x: 520, endPoint y: 64, distance: 230.0
click at [520, 64] on h5 "When integrating a NAC into your network, which method prevents unauthorized de…" at bounding box center [434, 51] width 297 height 34
click at [675, 117] on div "When integrating a NAC into your network, which method prevents unauthorized de…" at bounding box center [435, 133] width 602 height 223
click at [426, 196] on div "Port-based NAC using 802.1X" at bounding box center [434, 194] width 295 height 19
click at [287, 183] on input "d. Port-based NAC using 802.1X" at bounding box center [287, 180] width 0 height 6
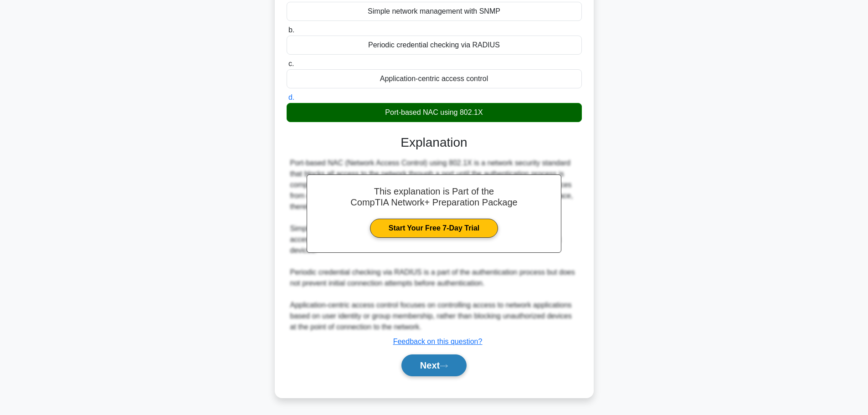
click at [441, 359] on button "Next" at bounding box center [433, 366] width 65 height 22
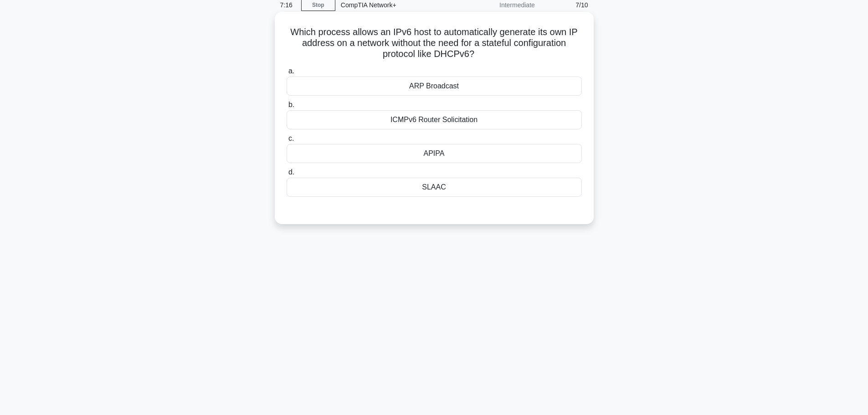
scroll to position [0, 0]
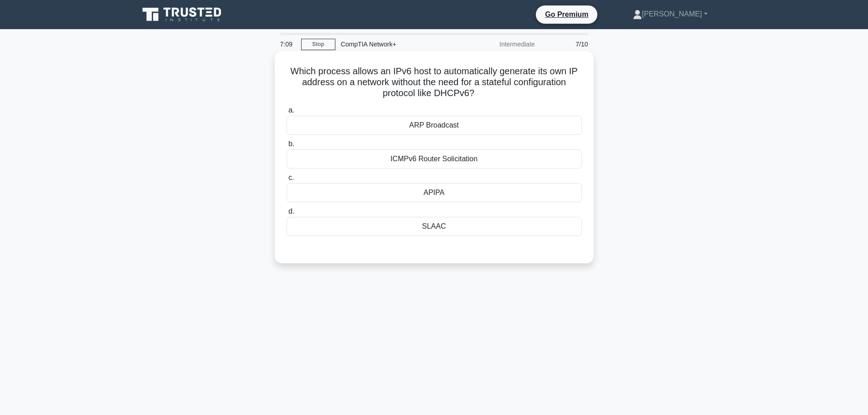
click at [433, 228] on div "SLAAC" at bounding box center [434, 226] width 295 height 19
click at [287, 215] on input "d. [GEOGRAPHIC_DATA]" at bounding box center [287, 212] width 0 height 6
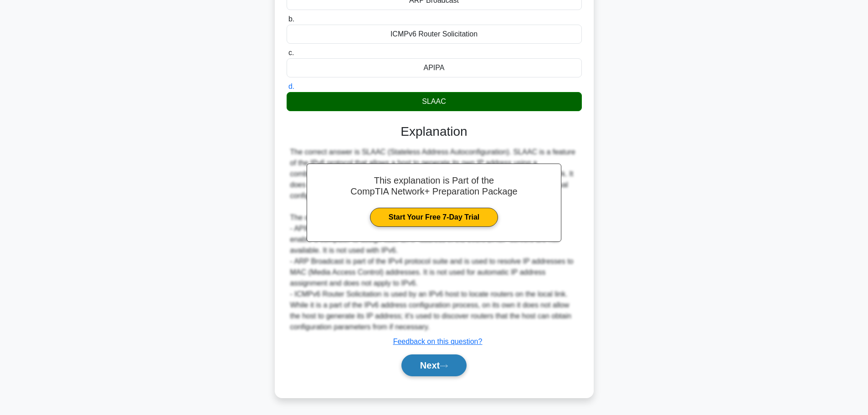
click at [443, 358] on button "Next" at bounding box center [433, 366] width 65 height 22
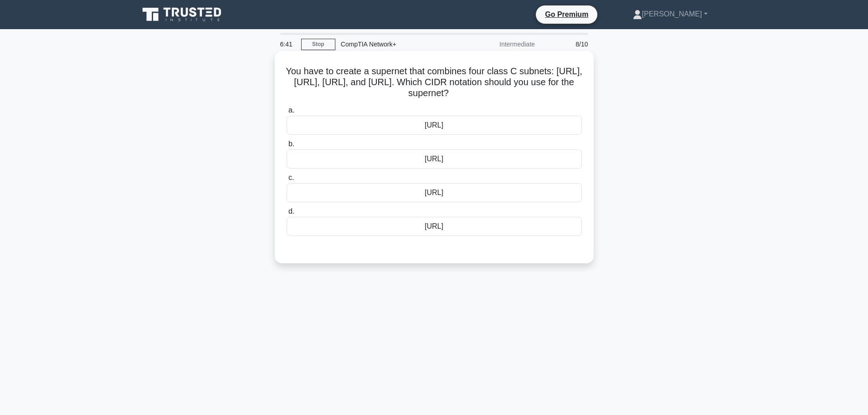
click at [459, 131] on div "[URL]" at bounding box center [434, 125] width 295 height 19
click at [287, 113] on input "a. [URL]" at bounding box center [287, 111] width 0 height 6
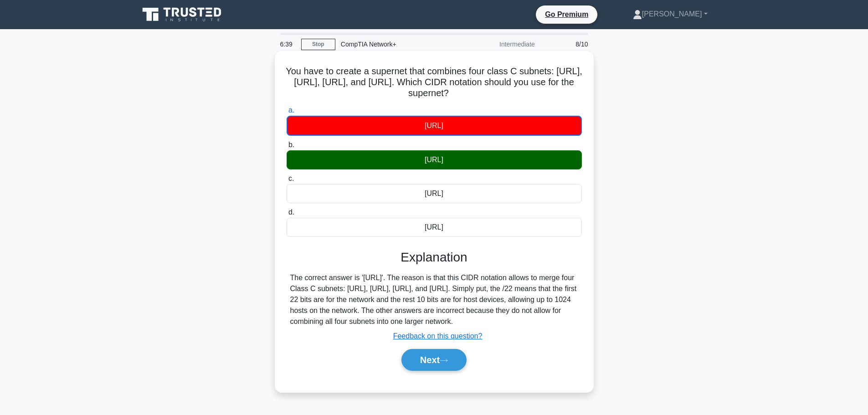
drag, startPoint x: 438, startPoint y: 372, endPoint x: 515, endPoint y: 342, distance: 82.8
click at [438, 371] on button "Next" at bounding box center [433, 360] width 65 height 22
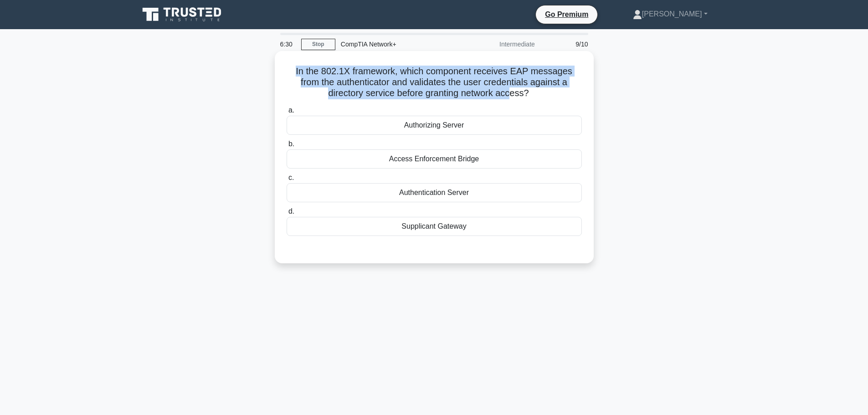
drag, startPoint x: 288, startPoint y: 69, endPoint x: 512, endPoint y: 100, distance: 226.4
click at [512, 100] on div "In the 802.1X framework, which component receives EAP messages from the authent…" at bounding box center [434, 157] width 312 height 205
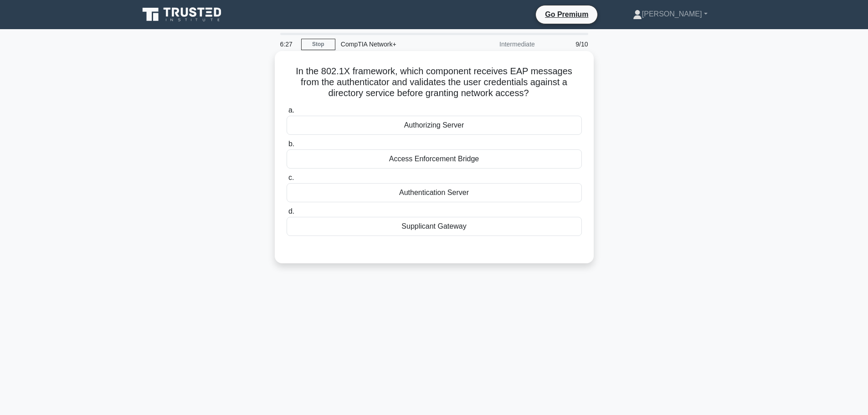
click at [436, 194] on div "Authentication Server" at bounding box center [434, 192] width 295 height 19
click at [287, 181] on input "c. Authentication Server" at bounding box center [287, 178] width 0 height 6
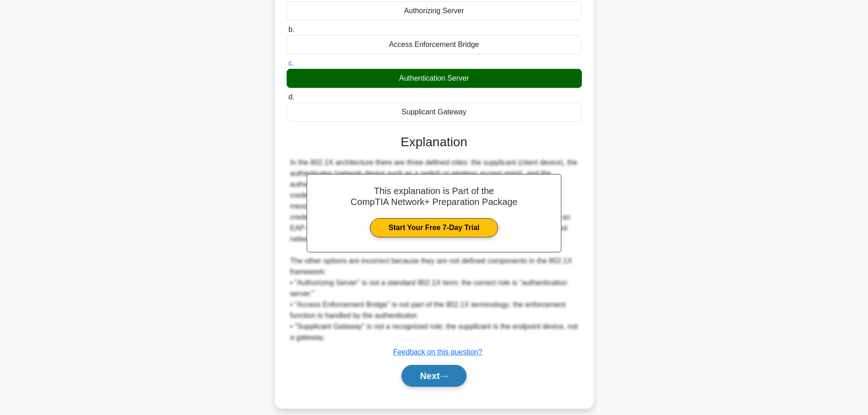
drag, startPoint x: 442, startPoint y: 371, endPoint x: 448, endPoint y: 364, distance: 8.4
click at [442, 371] on button "Next" at bounding box center [433, 376] width 65 height 22
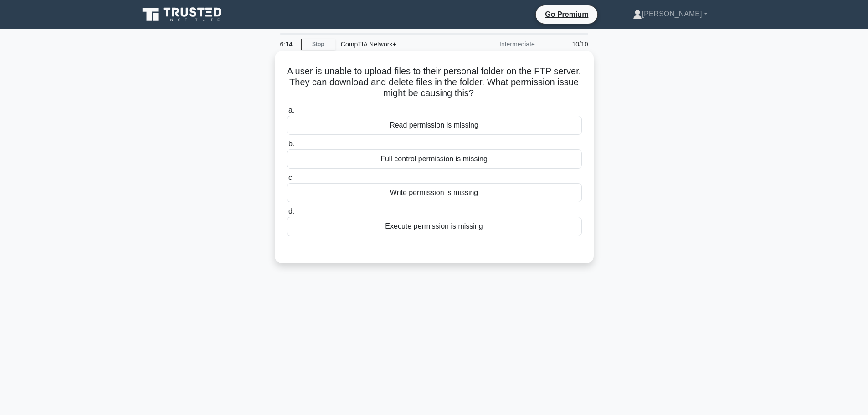
click at [459, 166] on div "Full control permission is missing" at bounding box center [434, 158] width 295 height 19
click at [287, 147] on input "b. Full control permission is missing" at bounding box center [287, 144] width 0 height 6
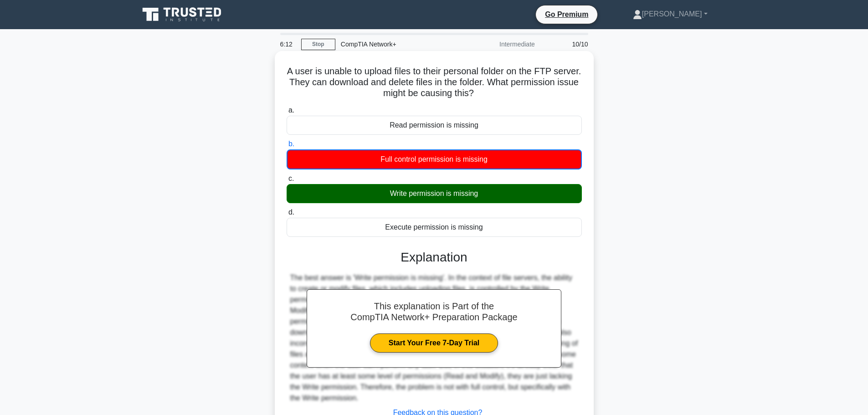
scroll to position [77, 0]
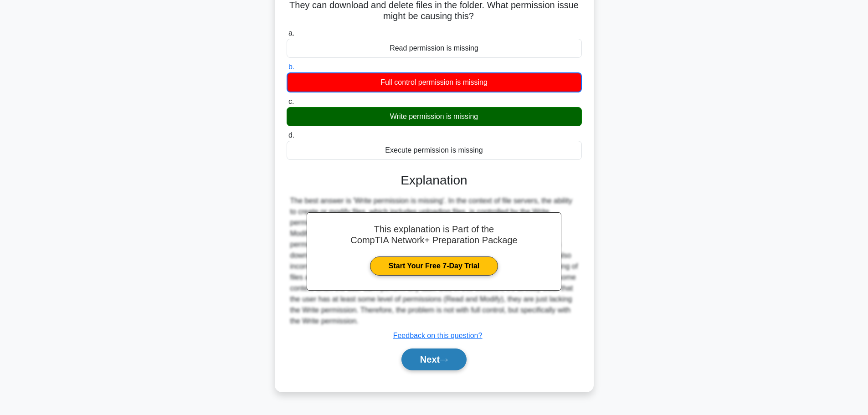
click at [436, 363] on button "Next" at bounding box center [433, 360] width 65 height 22
